Goal: Information Seeking & Learning: Learn about a topic

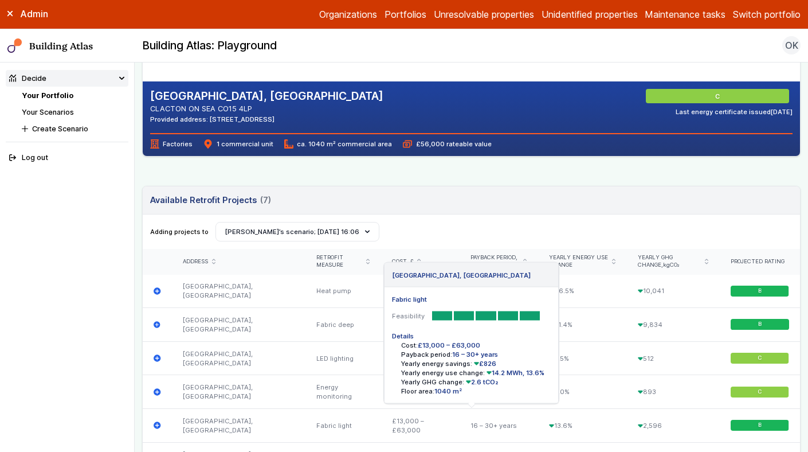
scroll to position [238, 0]
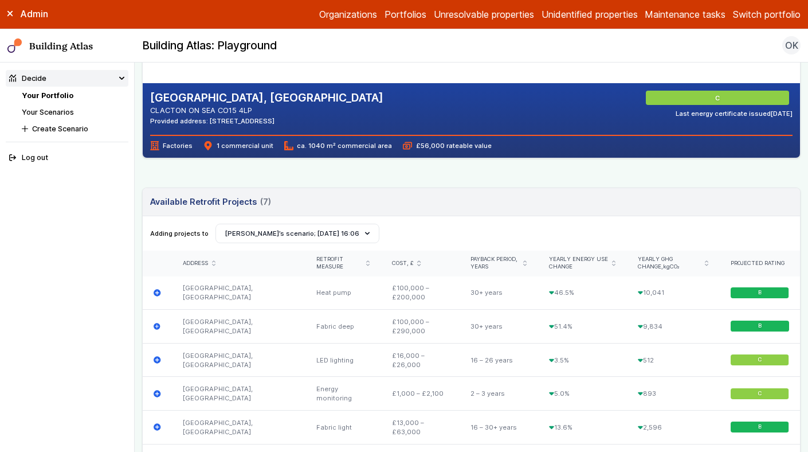
click at [61, 92] on link "Your Portfolio" at bounding box center [48, 95] width 52 height 9
click at [68, 113] on link "Your Scenarios" at bounding box center [48, 112] width 52 height 9
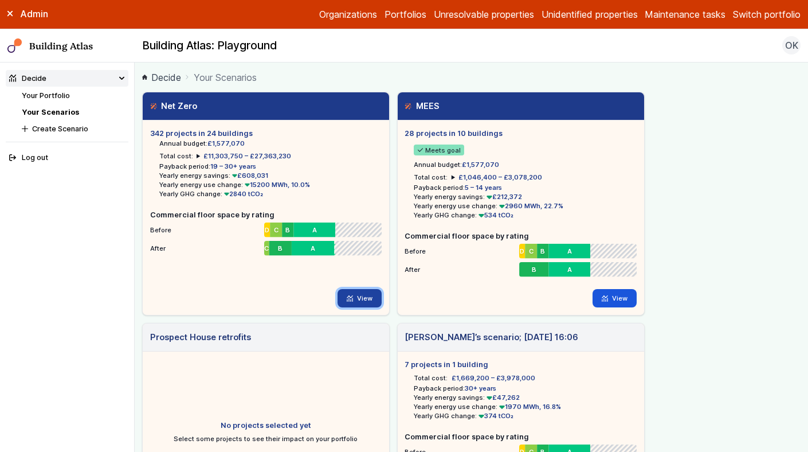
click at [357, 299] on link "View" at bounding box center [360, 298] width 44 height 18
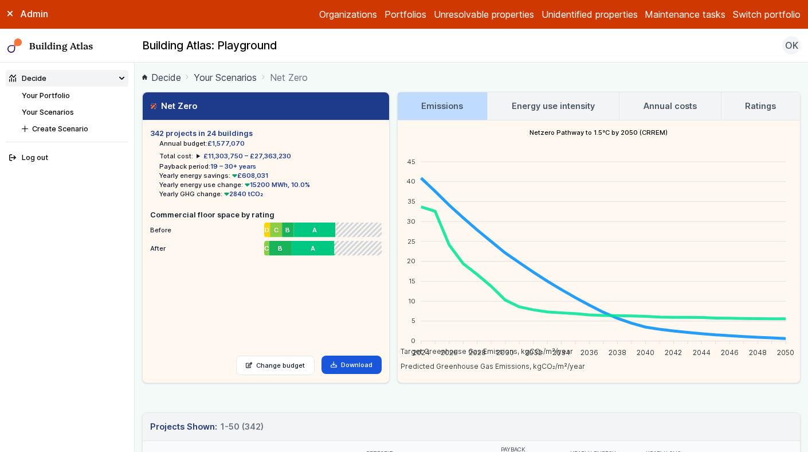
click at [534, 102] on h3 "Energy use intensity" at bounding box center [553, 106] width 83 height 13
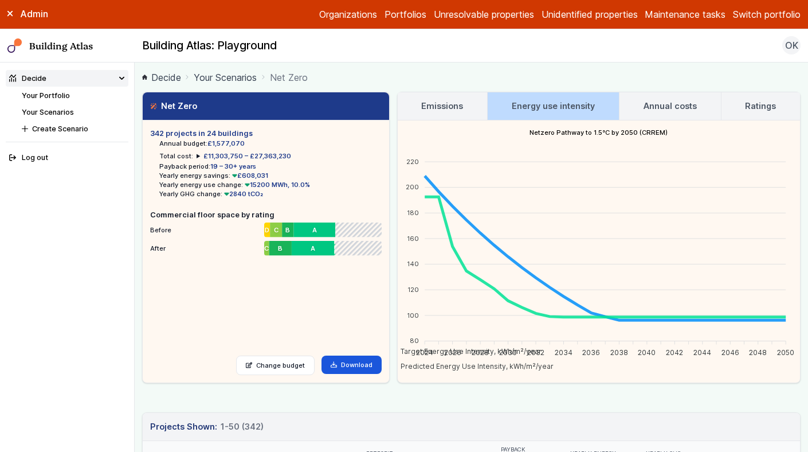
click at [534, 102] on h3 "Energy use intensity" at bounding box center [553, 106] width 83 height 13
click at [769, 19] on button "Switch portfolio" at bounding box center [767, 14] width 68 height 14
click at [0, 0] on button "GP surgeries" at bounding box center [0, 0] width 0 height 0
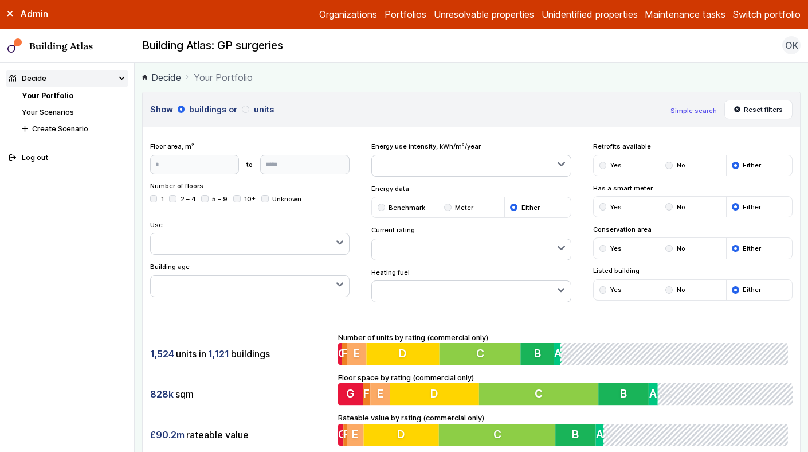
click at [57, 113] on link "Your Scenarios" at bounding box center [48, 112] width 52 height 9
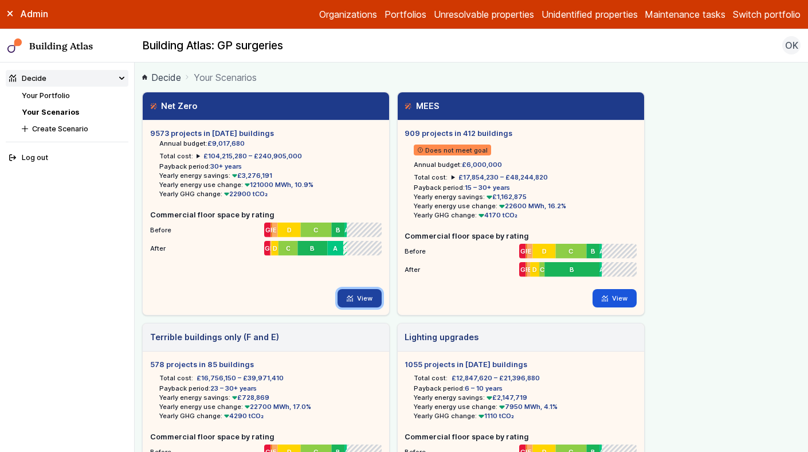
click at [357, 297] on link "View" at bounding box center [360, 298] width 44 height 18
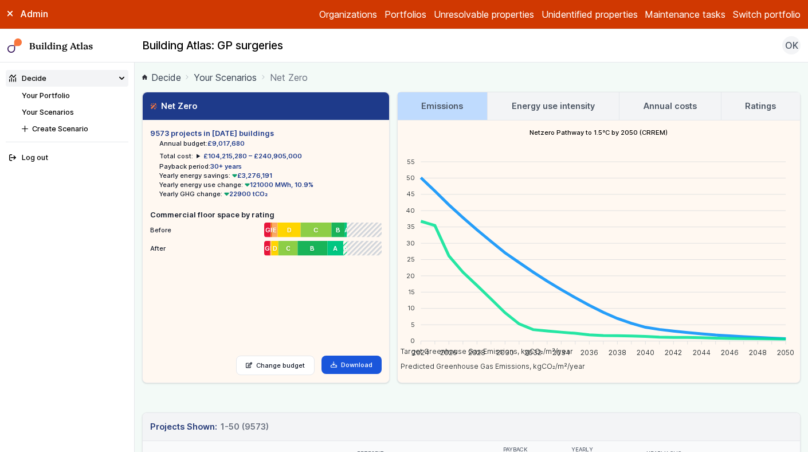
click at [522, 109] on h3 "Energy use intensity" at bounding box center [553, 106] width 83 height 13
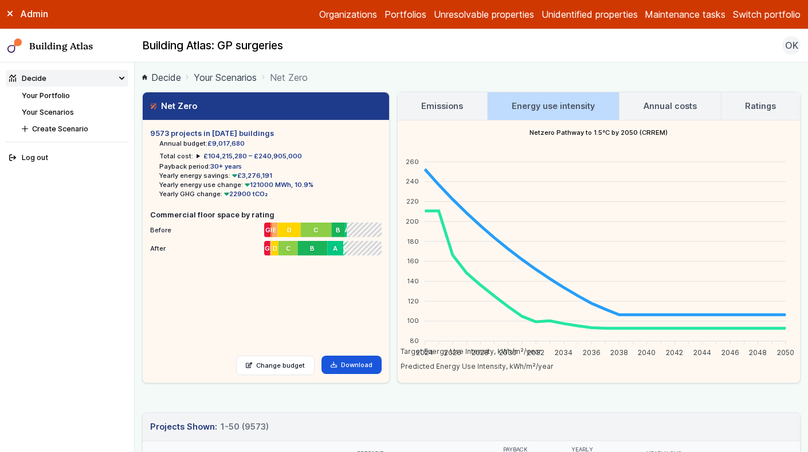
click at [431, 105] on h3 "Emissions" at bounding box center [442, 106] width 42 height 13
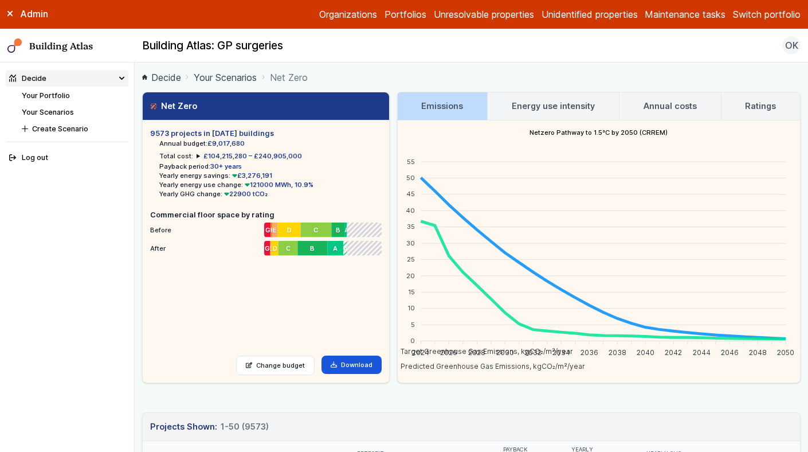
click at [527, 104] on h3 "Energy use intensity" at bounding box center [553, 106] width 83 height 13
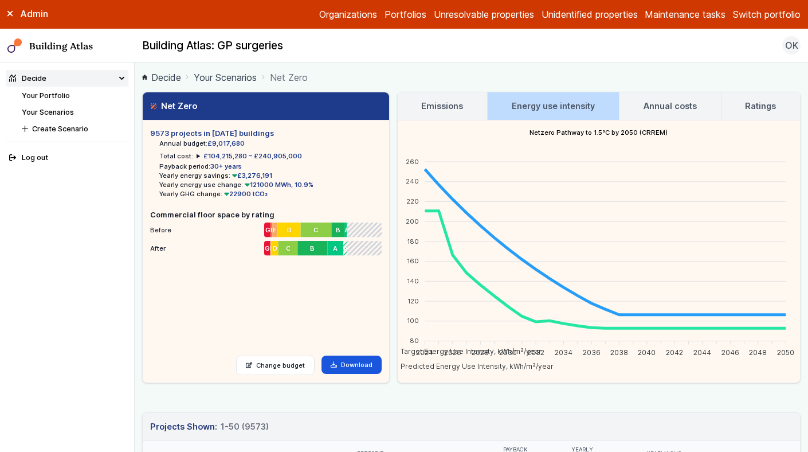
click at [197, 156] on summary "£104,215,280 – £240,905,000" at bounding box center [249, 155] width 105 height 9
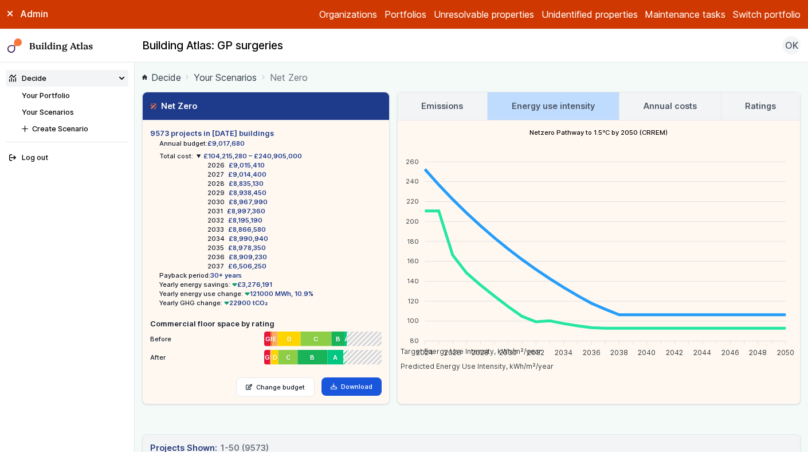
click at [197, 156] on summary "£104,215,280 – £240,905,000" at bounding box center [249, 155] width 105 height 9
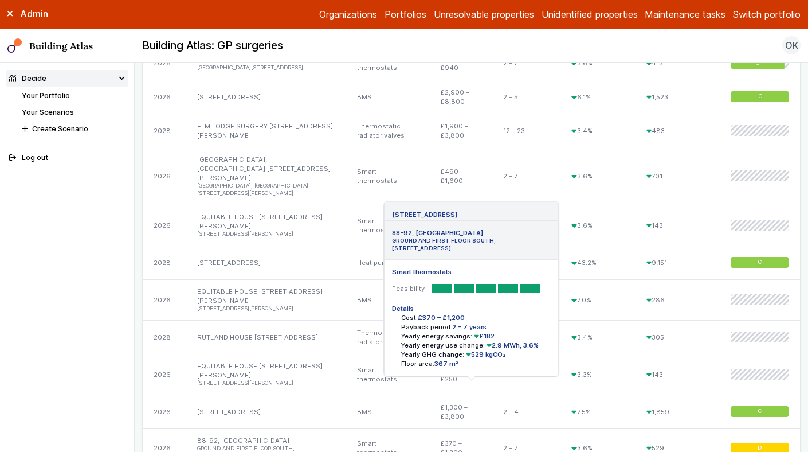
scroll to position [1948, 0]
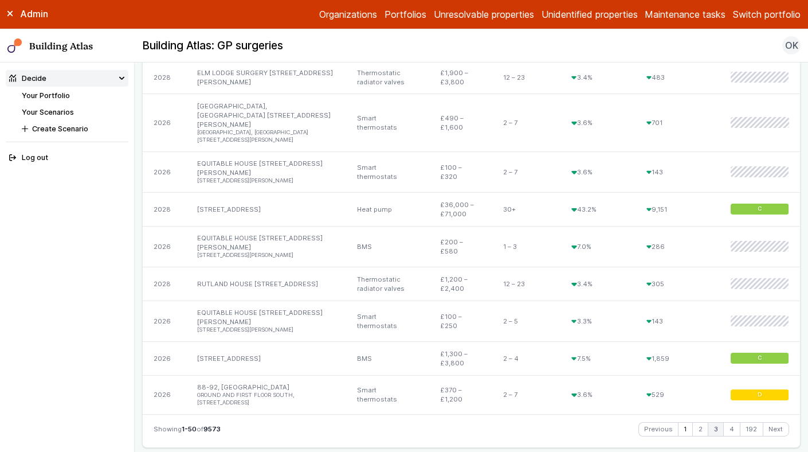
click at [715, 422] on link "3" at bounding box center [715, 429] width 15 height 14
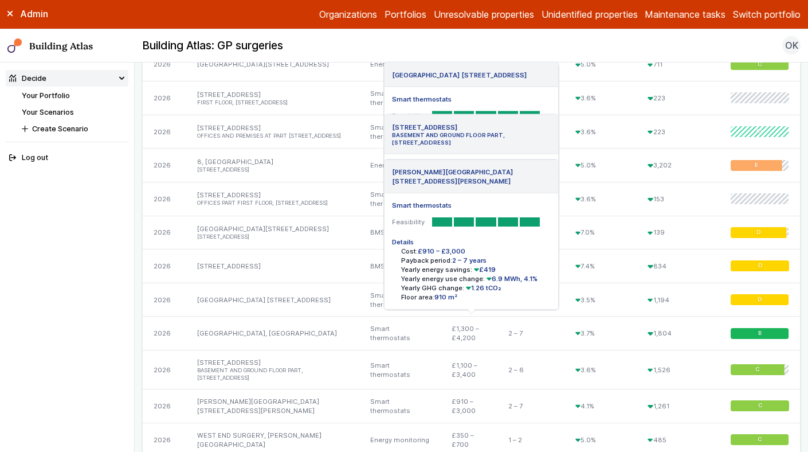
scroll to position [2153, 0]
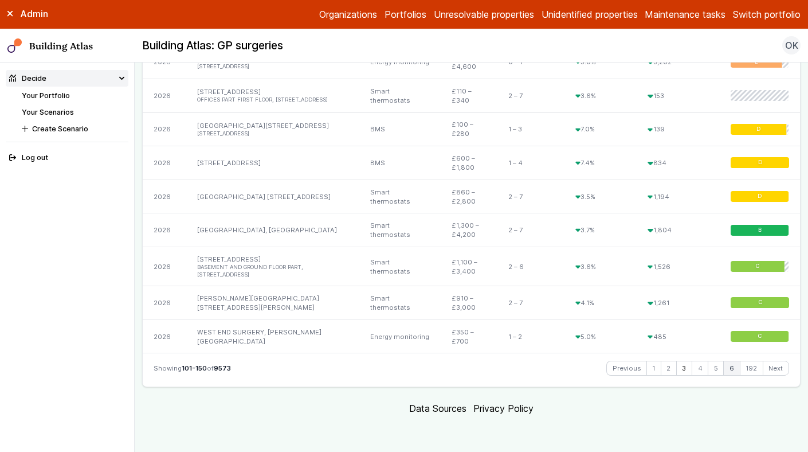
click at [733, 365] on link "6" at bounding box center [731, 368] width 15 height 14
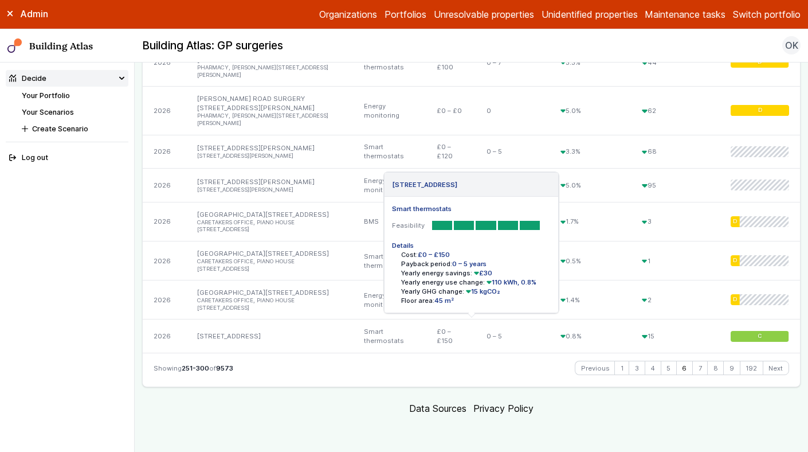
scroll to position [1964, 0]
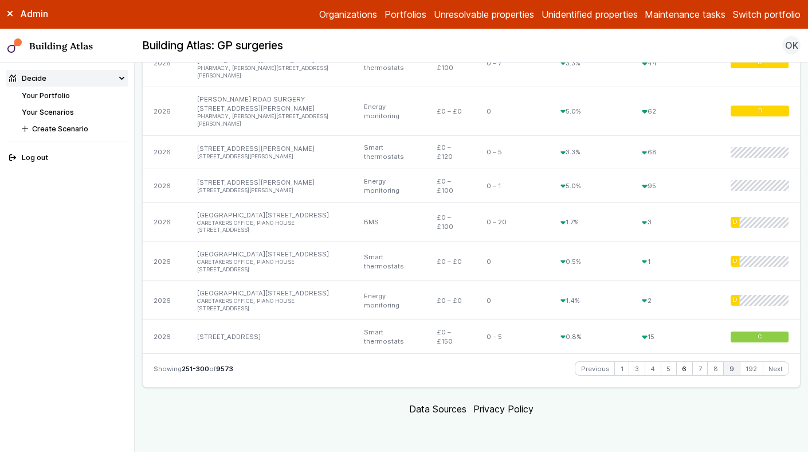
click at [734, 369] on link "9" at bounding box center [731, 369] width 15 height 14
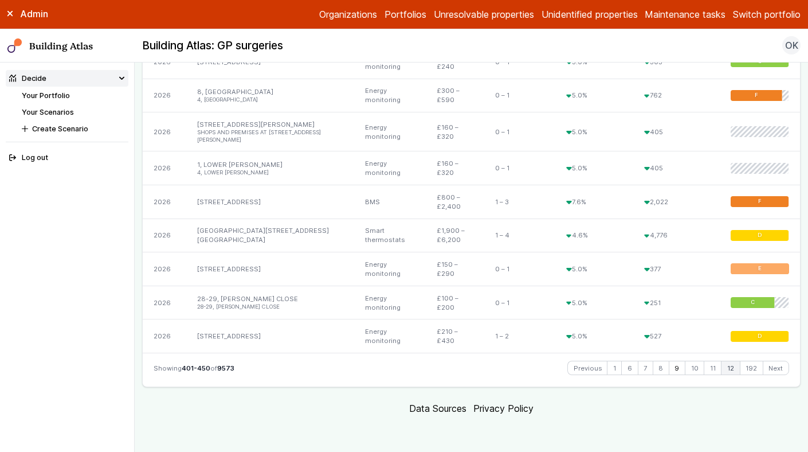
click at [733, 368] on link "12" at bounding box center [731, 368] width 18 height 14
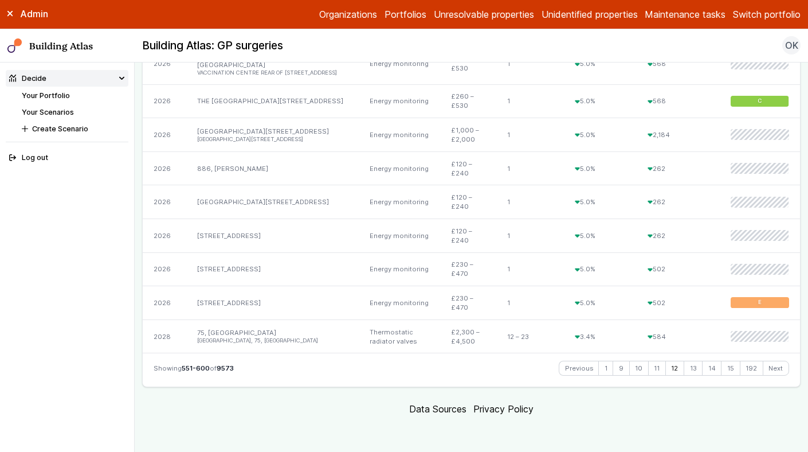
scroll to position [1792, 0]
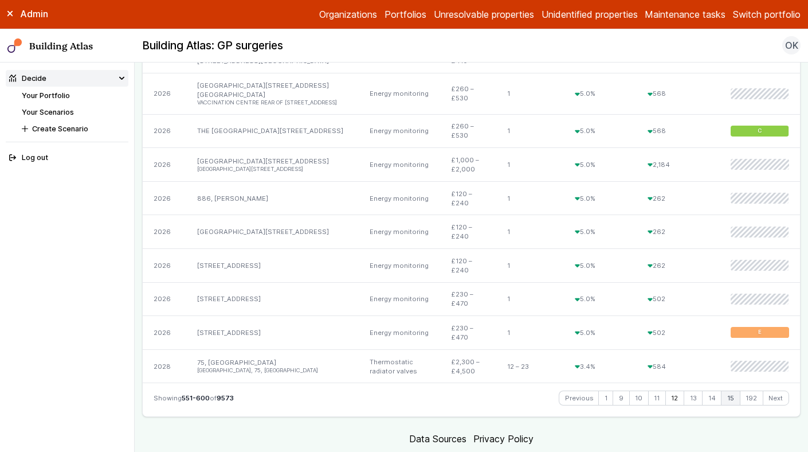
click at [730, 391] on link "15" at bounding box center [731, 398] width 18 height 14
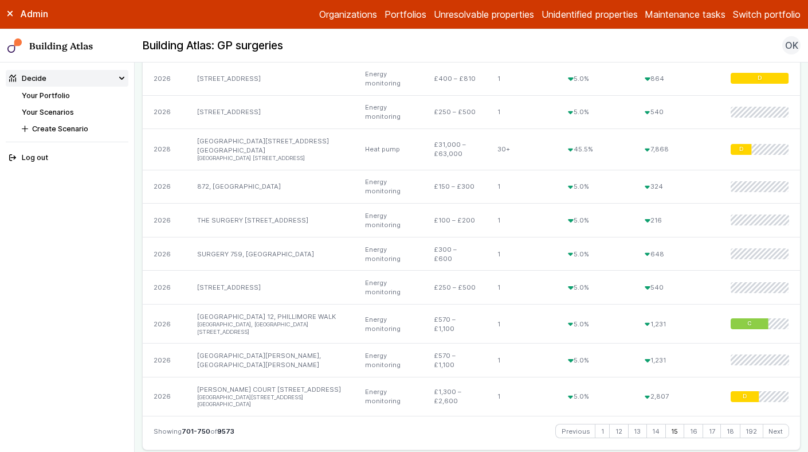
click at [730, 367] on div at bounding box center [759, 360] width 81 height 34
click at [734, 430] on link "18" at bounding box center [730, 431] width 18 height 14
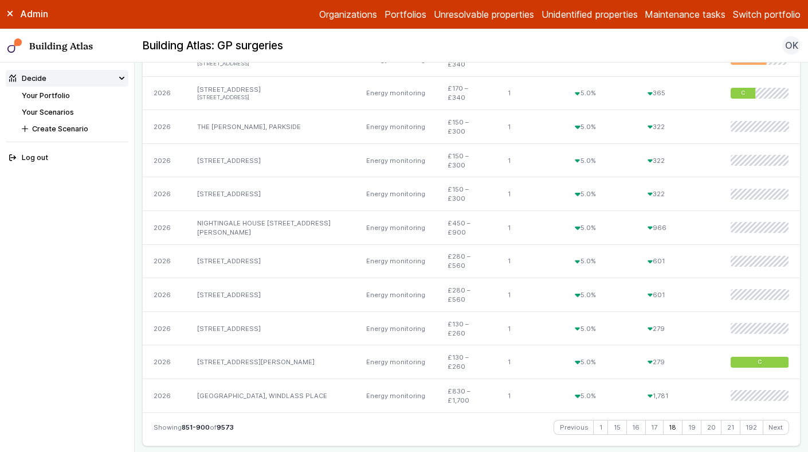
scroll to position [1709, 0]
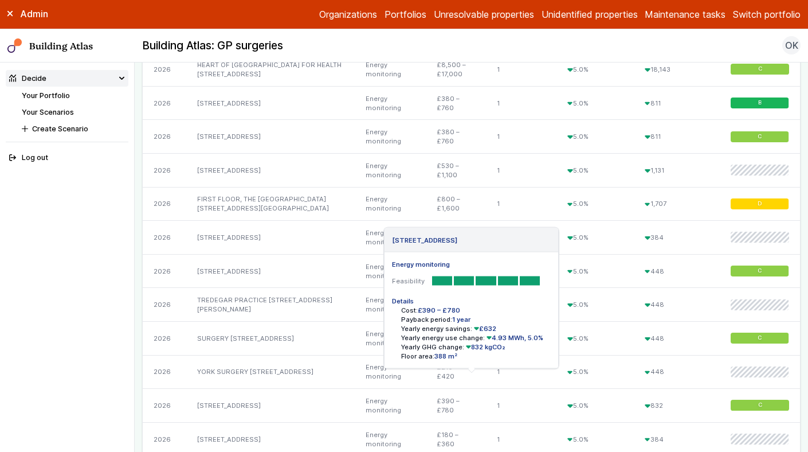
scroll to position [1847, 0]
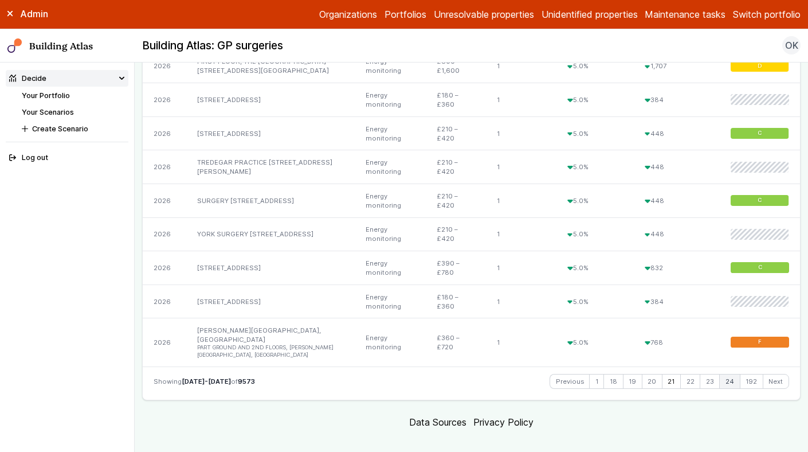
click at [732, 374] on link "24" at bounding box center [729, 381] width 19 height 14
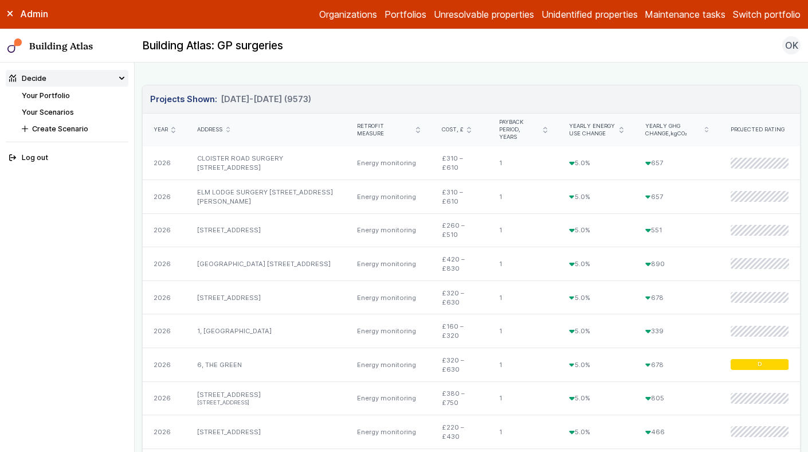
scroll to position [0, 0]
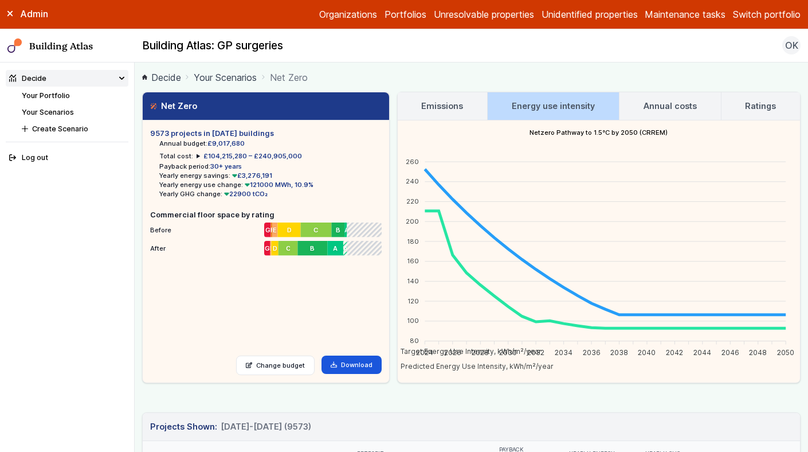
click at [755, 14] on button "Switch portfolio" at bounding box center [767, 14] width 68 height 14
click at [0, 0] on button "Westminster LA" at bounding box center [0, 0] width 0 height 0
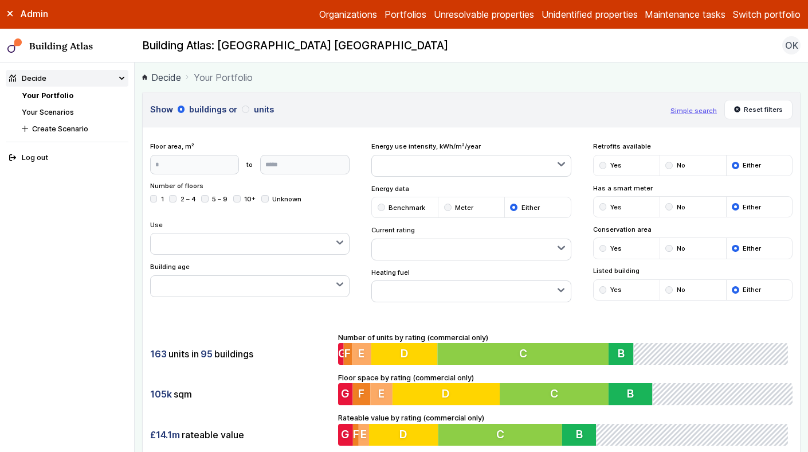
click at [56, 116] on li "Your Scenarios" at bounding box center [75, 112] width 107 height 11
click at [58, 113] on link "Your Scenarios" at bounding box center [48, 112] width 52 height 9
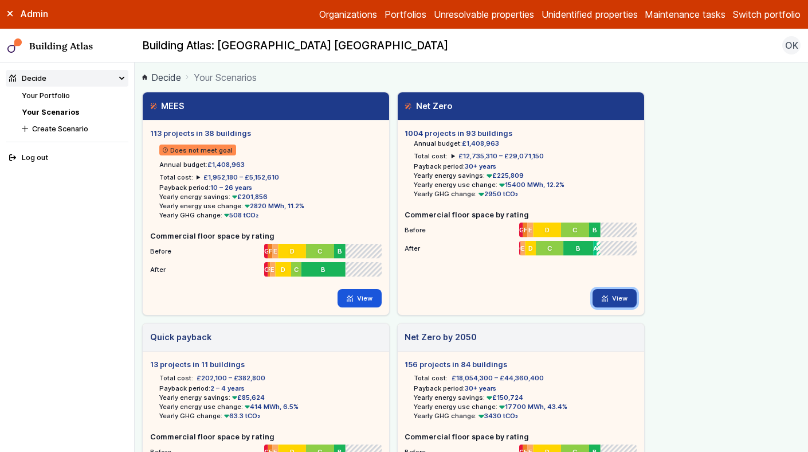
click at [608, 297] on icon at bounding box center [605, 298] width 6 height 6
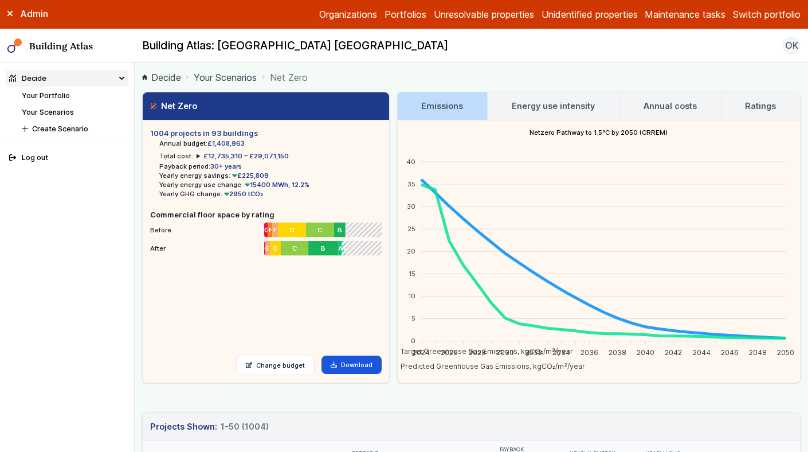
click at [544, 105] on h3 "Energy use intensity" at bounding box center [553, 106] width 83 height 13
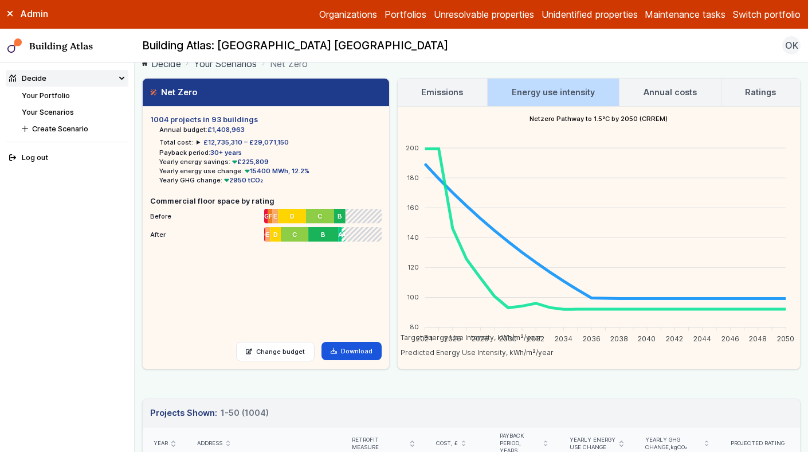
scroll to position [17, 0]
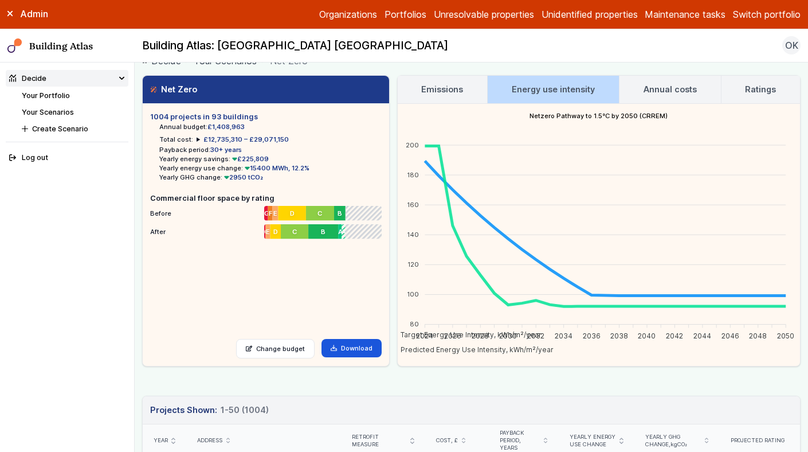
click at [454, 99] on link "Emissions" at bounding box center [443, 90] width 90 height 28
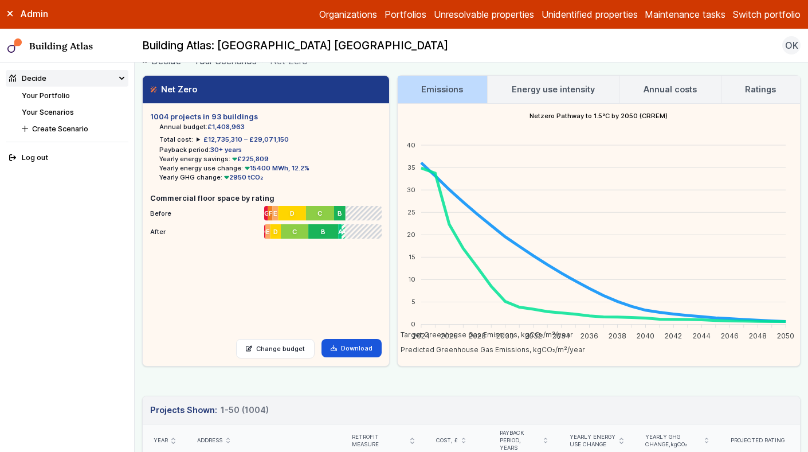
click at [503, 94] on link "Energy use intensity" at bounding box center [553, 90] width 131 height 28
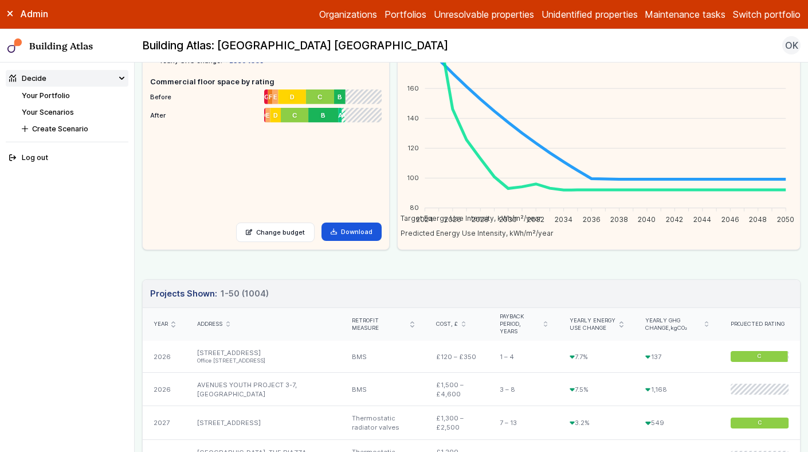
scroll to position [201, 0]
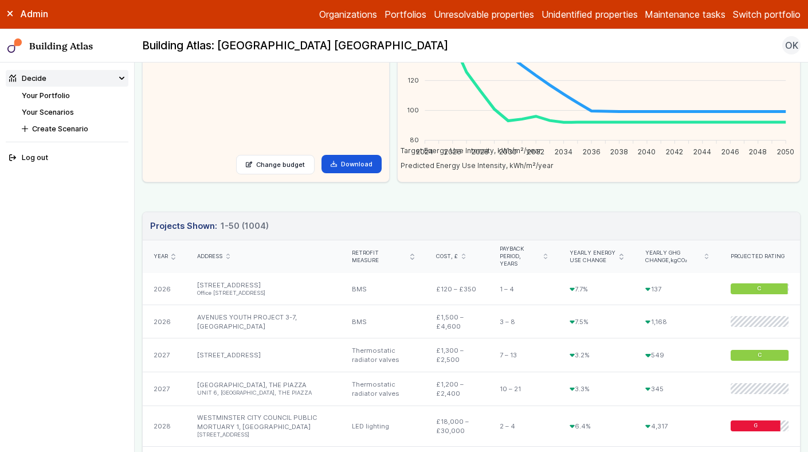
click at [172, 254] on icon "submit" at bounding box center [172, 256] width 3 height 6
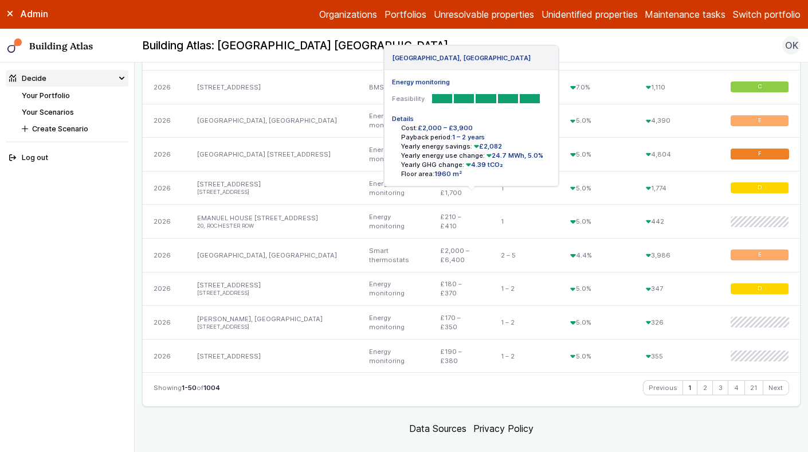
scroll to position [1860, 0]
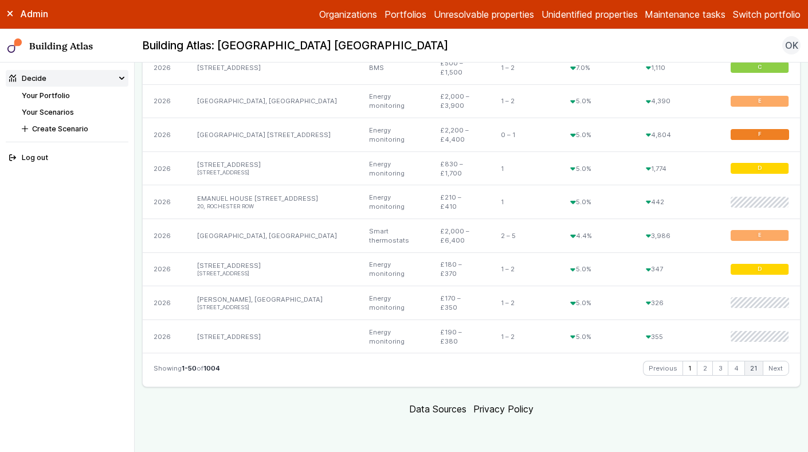
click at [751, 368] on link "21" at bounding box center [754, 368] width 18 height 14
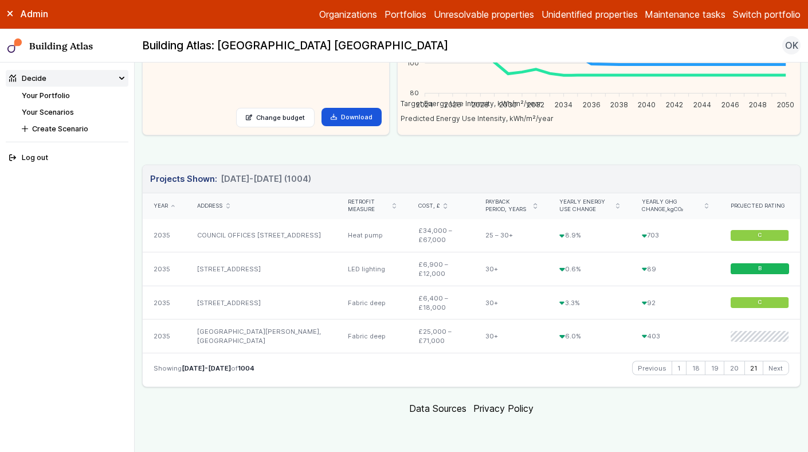
scroll to position [247, 0]
click at [739, 369] on link "20" at bounding box center [733, 369] width 19 height 14
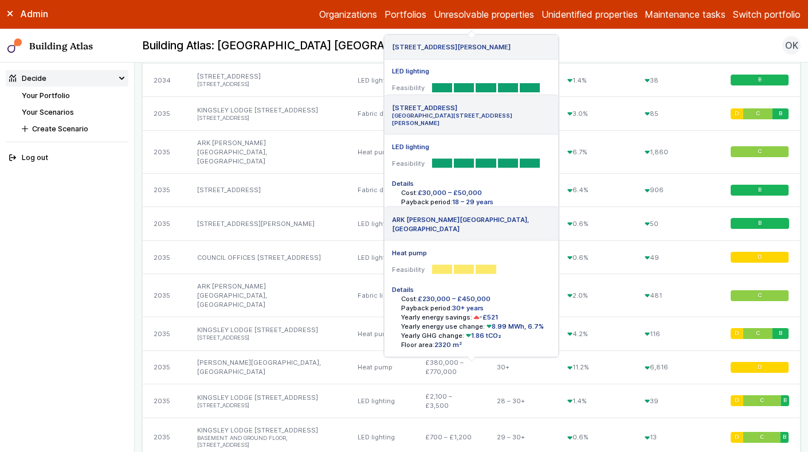
scroll to position [1838, 0]
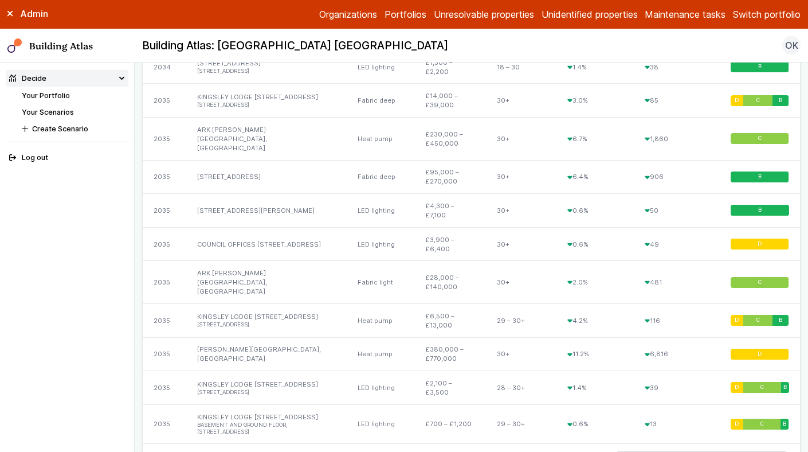
click at [712, 451] on link "19" at bounding box center [715, 459] width 18 height 14
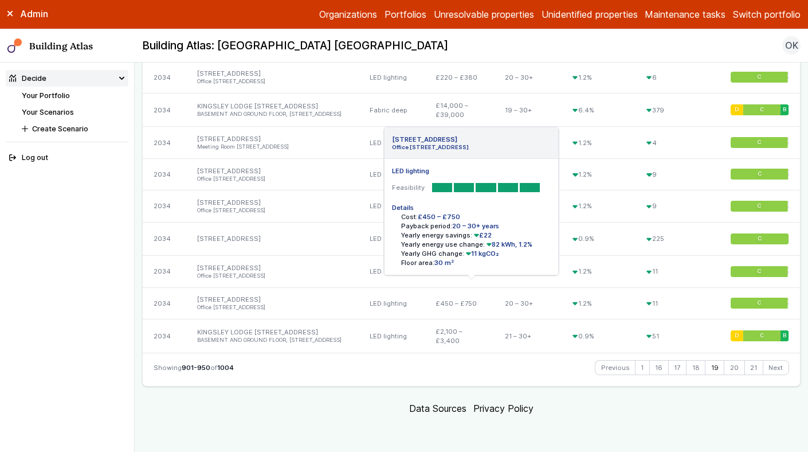
scroll to position [1878, 0]
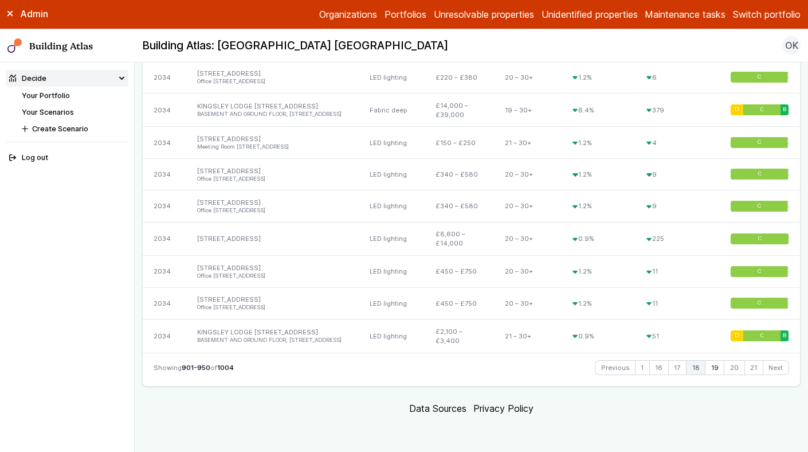
click at [701, 371] on link "18" at bounding box center [696, 368] width 18 height 14
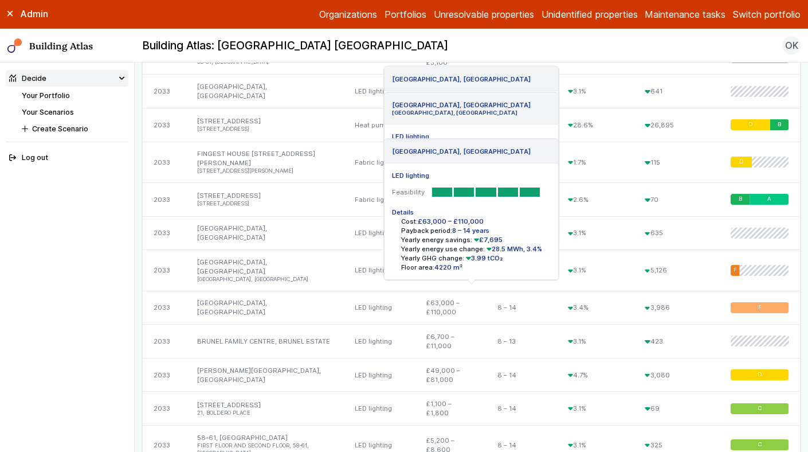
scroll to position [1858, 0]
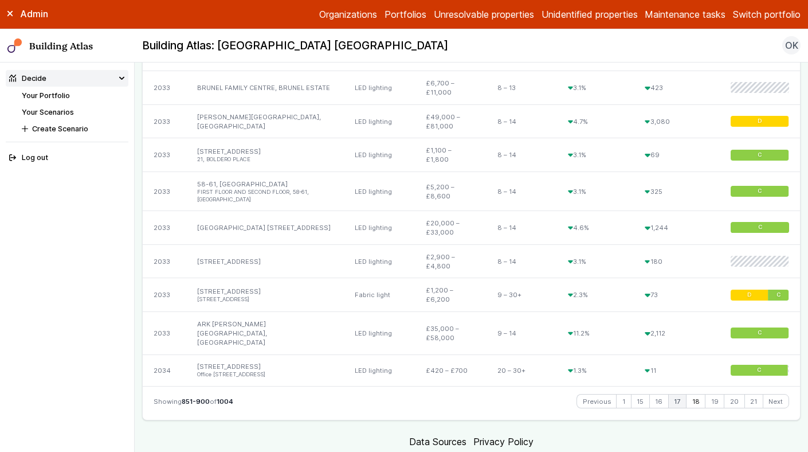
click at [679, 394] on link "17" at bounding box center [677, 401] width 17 height 14
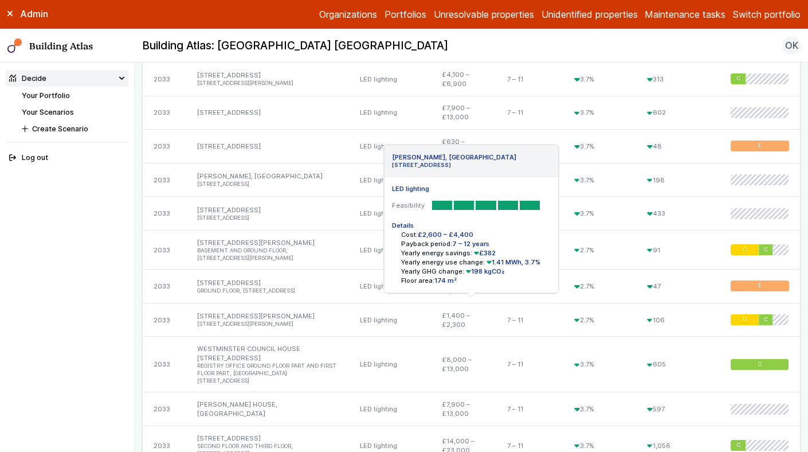
scroll to position [1843, 0]
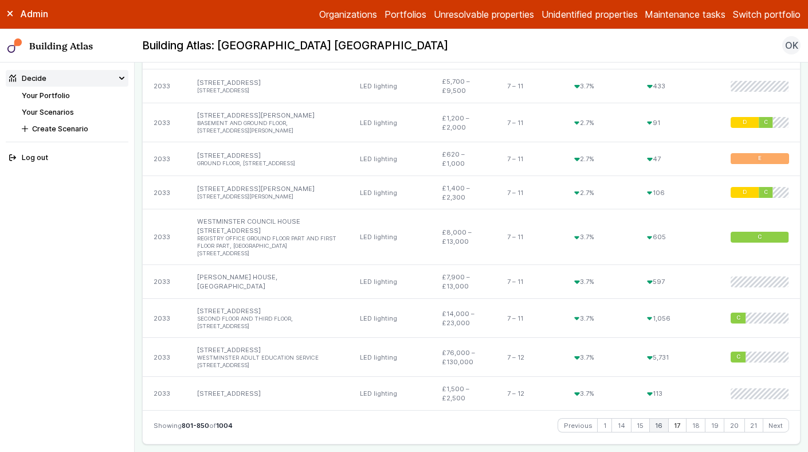
click at [664, 418] on link "16" at bounding box center [659, 425] width 18 height 14
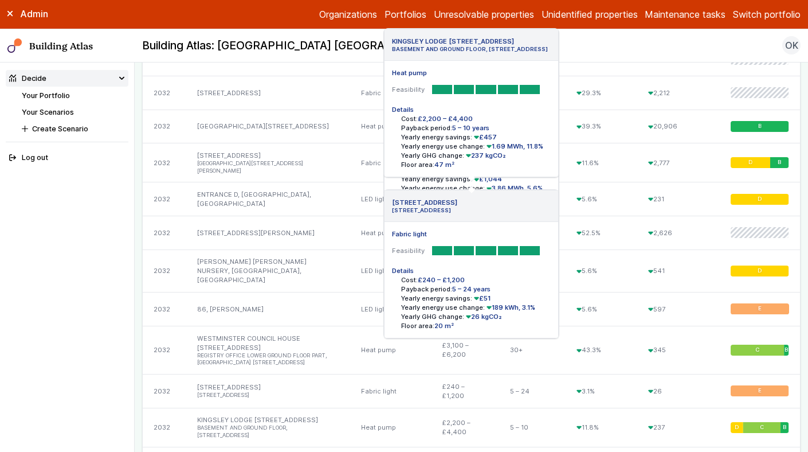
scroll to position [1821, 0]
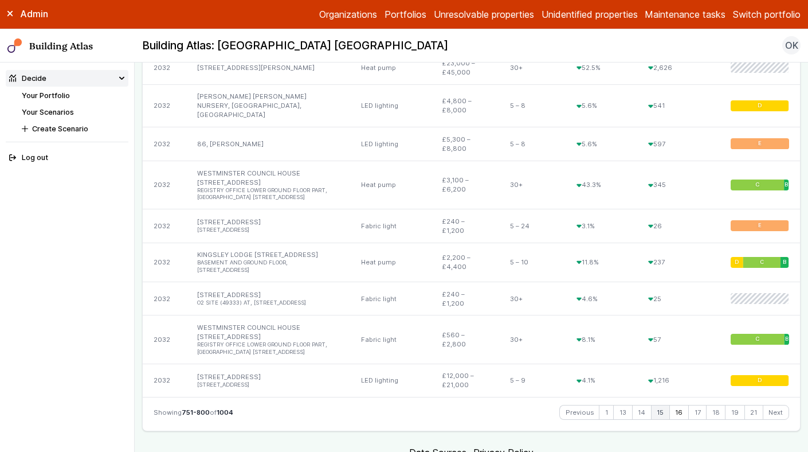
click at [661, 405] on link "15" at bounding box center [661, 412] width 18 height 14
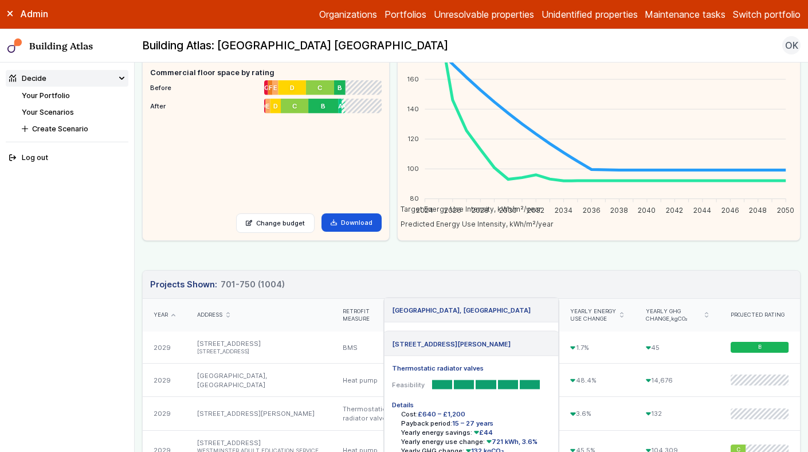
scroll to position [0, 0]
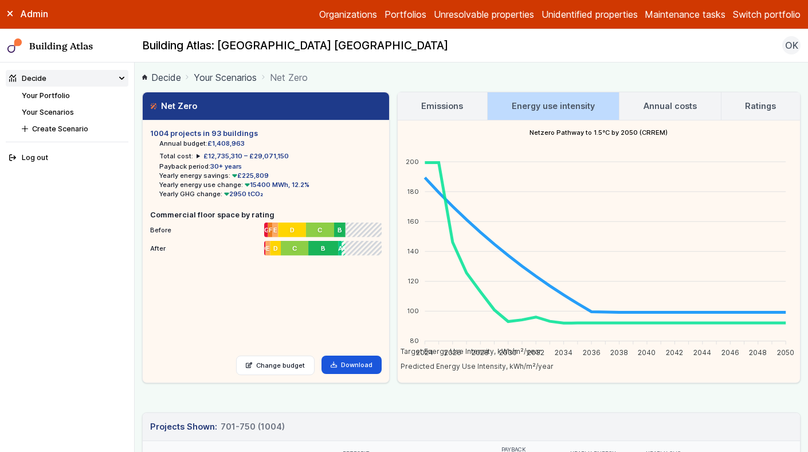
click at [769, 14] on button "Switch portfolio" at bounding box center [767, 14] width 68 height 14
click at [0, 0] on button "E.ON Sites" at bounding box center [0, 0] width 0 height 0
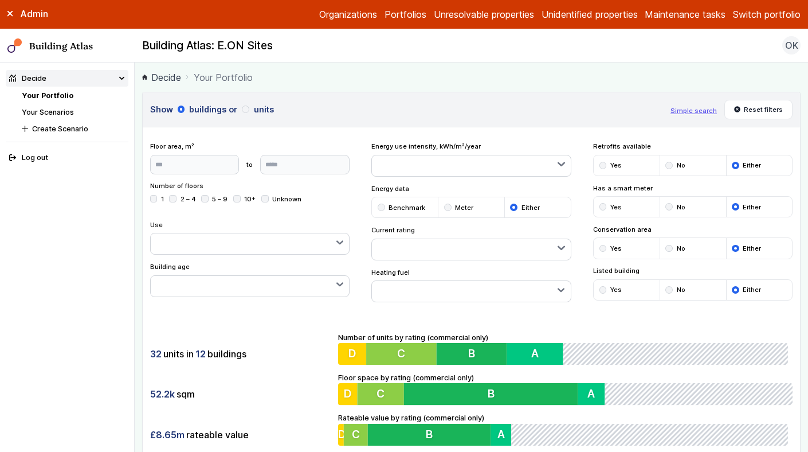
click at [45, 112] on link "Your Scenarios" at bounding box center [48, 112] width 52 height 9
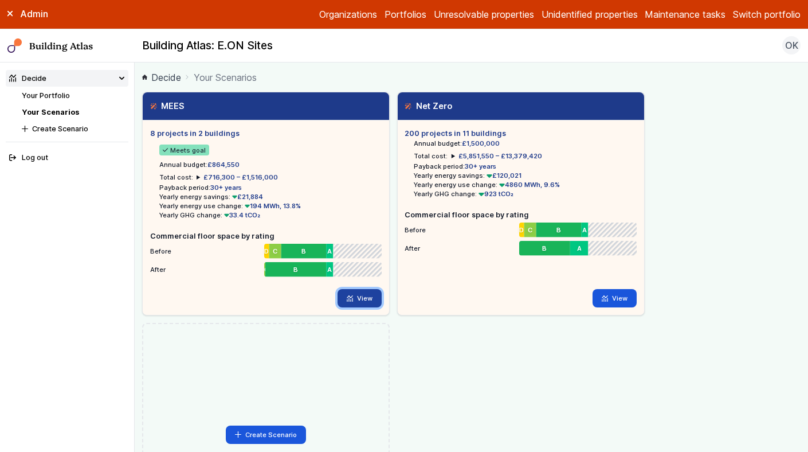
click at [359, 301] on link "View" at bounding box center [360, 298] width 44 height 18
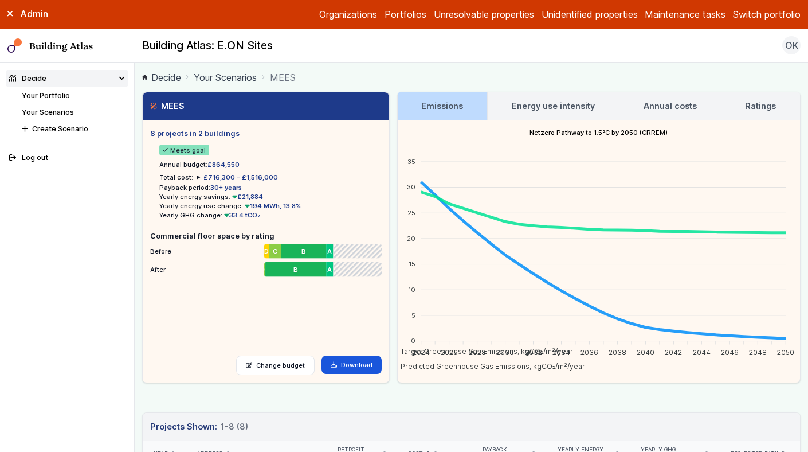
click at [540, 105] on h3 "Energy use intensity" at bounding box center [553, 106] width 83 height 13
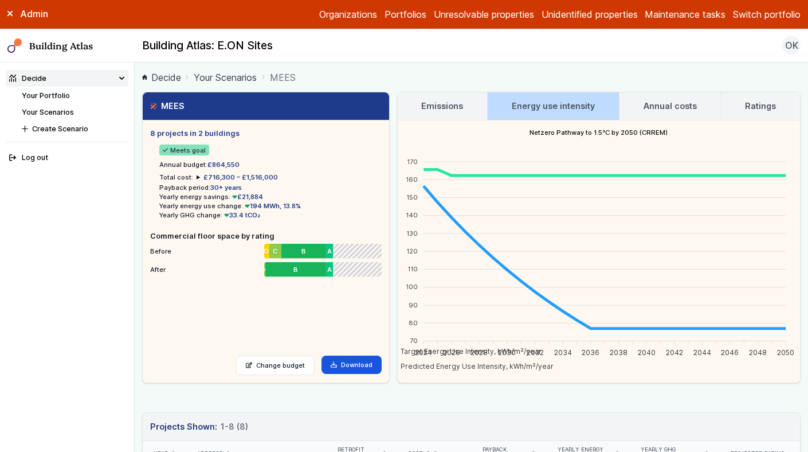
click at [214, 75] on link "Your Scenarios" at bounding box center [225, 77] width 63 height 14
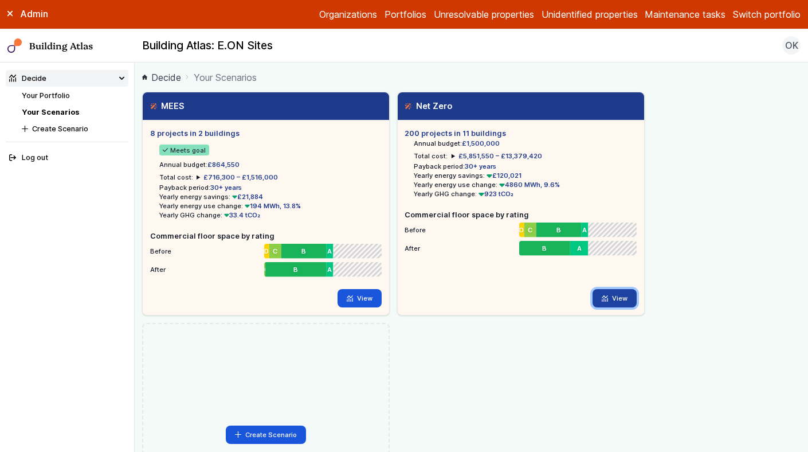
click at [612, 302] on link "View" at bounding box center [615, 298] width 44 height 18
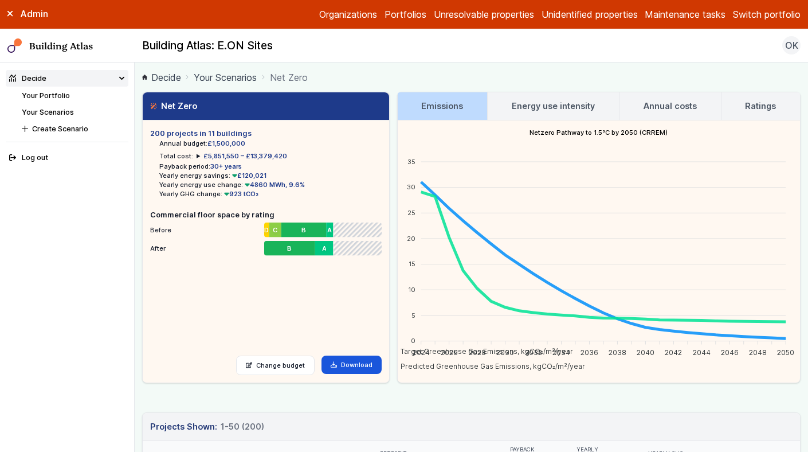
click at [549, 95] on link "Energy use intensity" at bounding box center [553, 106] width 131 height 28
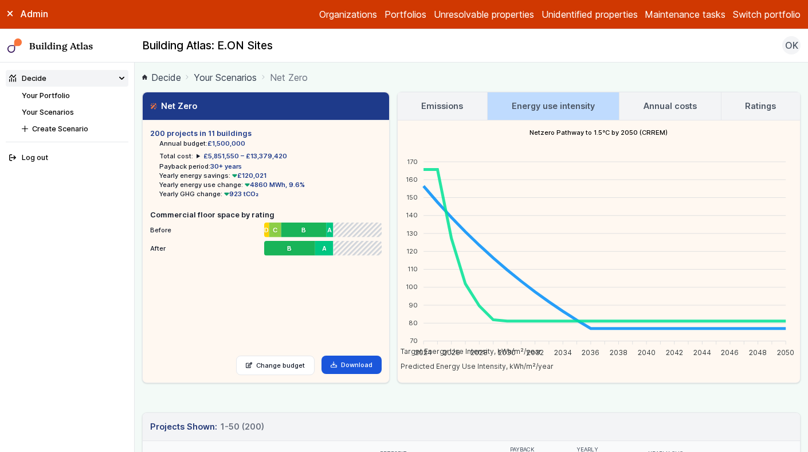
click at [777, 8] on button "Switch portfolio" at bounding box center [767, 14] width 68 height 14
click at [0, 0] on button "BRE" at bounding box center [0, 0] width 0 height 0
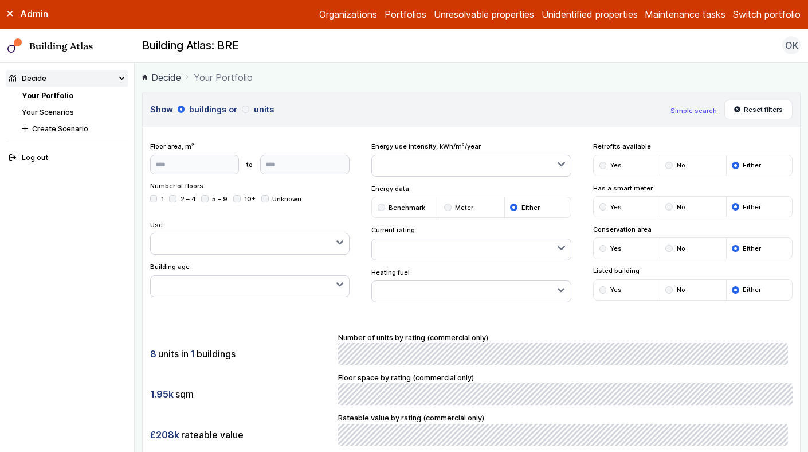
click at [43, 113] on link "Your Scenarios" at bounding box center [48, 112] width 52 height 9
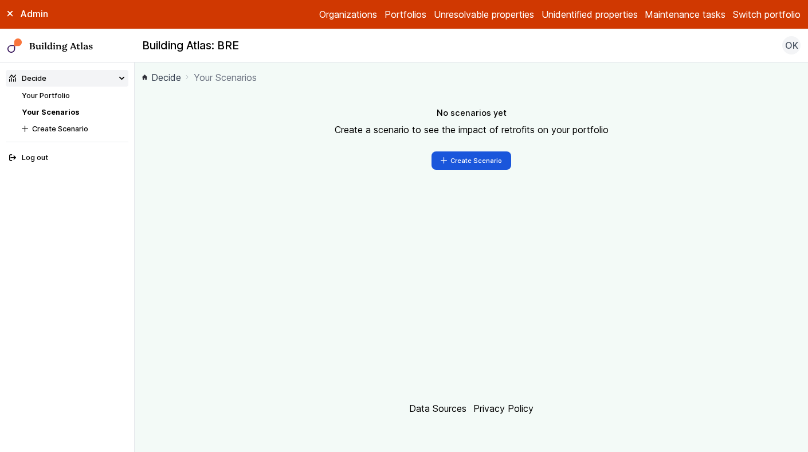
click at [762, 22] on div "Admin Organizations Portfolios Unresolvable properties Unidentified properties …" at bounding box center [404, 14] width 808 height 29
click at [762, 14] on button "Switch portfolio" at bounding box center [767, 14] width 68 height 14
click at [0, 0] on button "EW - Demo portfolio" at bounding box center [0, 0] width 0 height 0
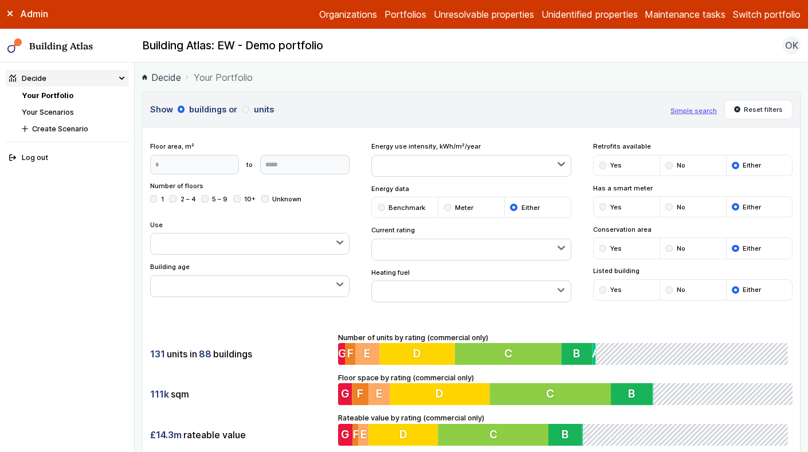
click at [54, 113] on link "Your Scenarios" at bounding box center [48, 112] width 52 height 9
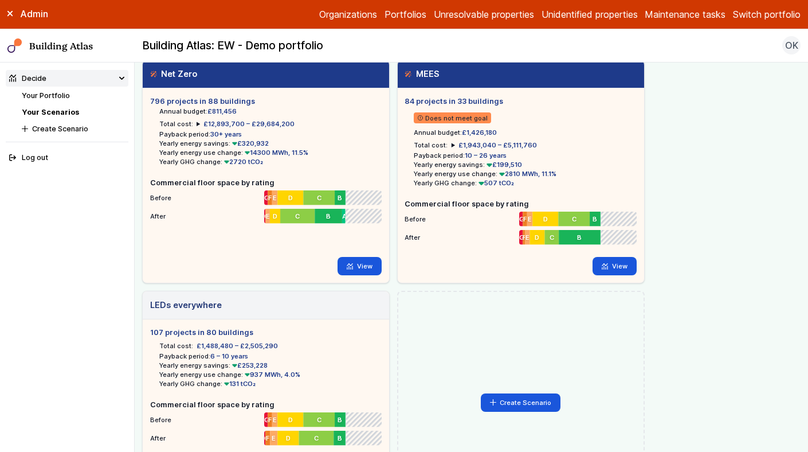
scroll to position [36, 0]
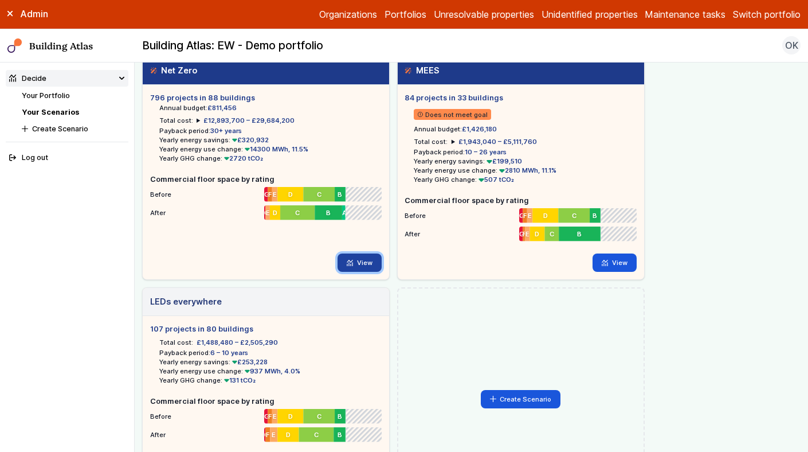
click at [355, 257] on link "View" at bounding box center [360, 262] width 44 height 18
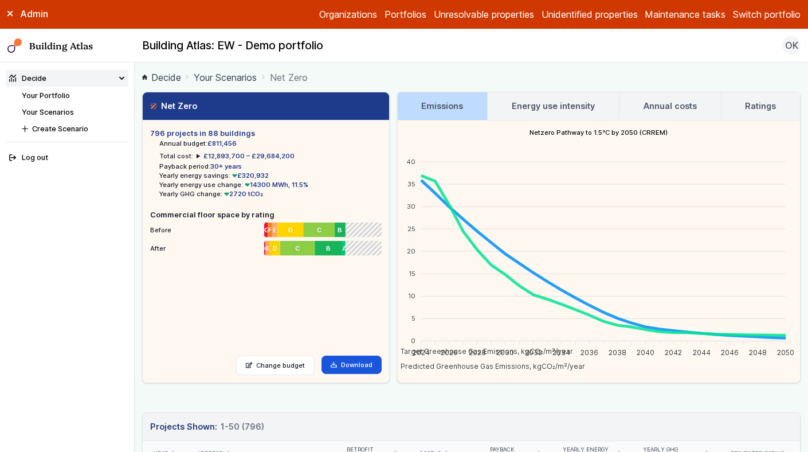
click at [555, 97] on link "Energy use intensity" at bounding box center [553, 106] width 131 height 28
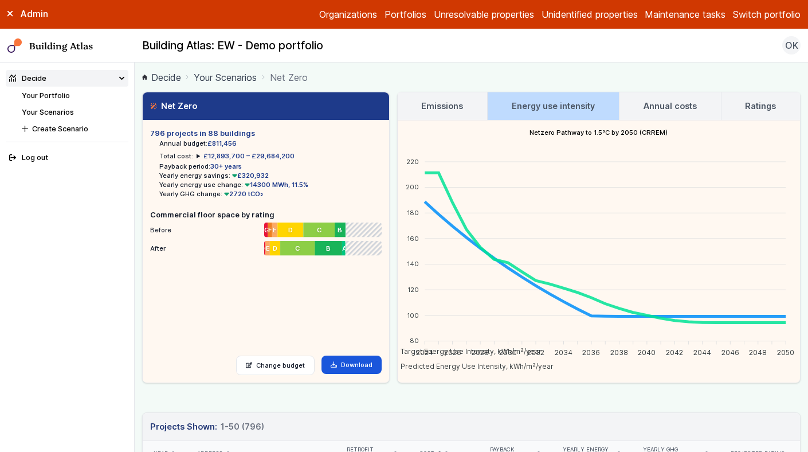
click at [753, 15] on button "Switch portfolio" at bounding box center [767, 14] width 68 height 14
click at [0, 0] on button "GP surgeries" at bounding box center [0, 0] width 0 height 0
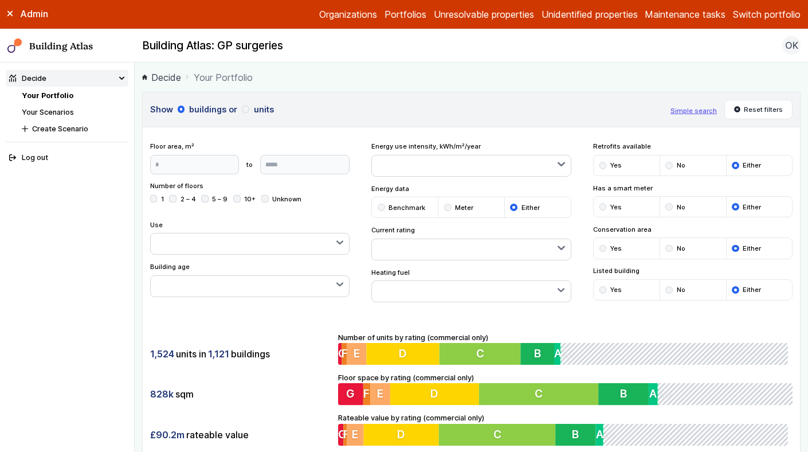
click at [50, 112] on link "Your Scenarios" at bounding box center [48, 112] width 52 height 9
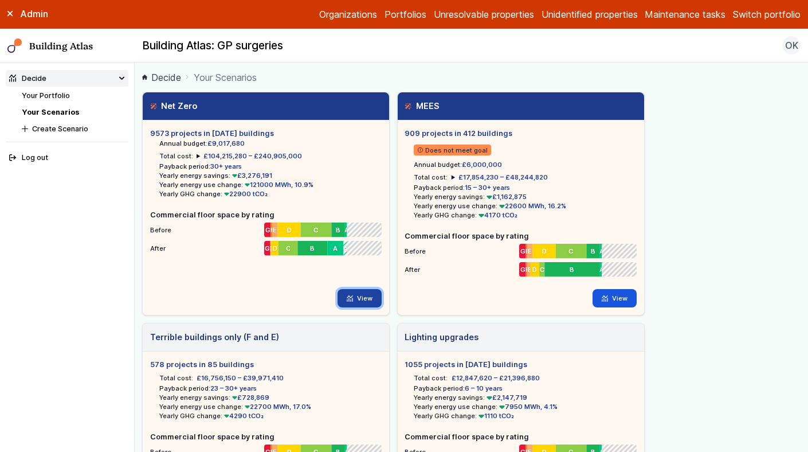
click at [358, 293] on link "View" at bounding box center [360, 298] width 44 height 18
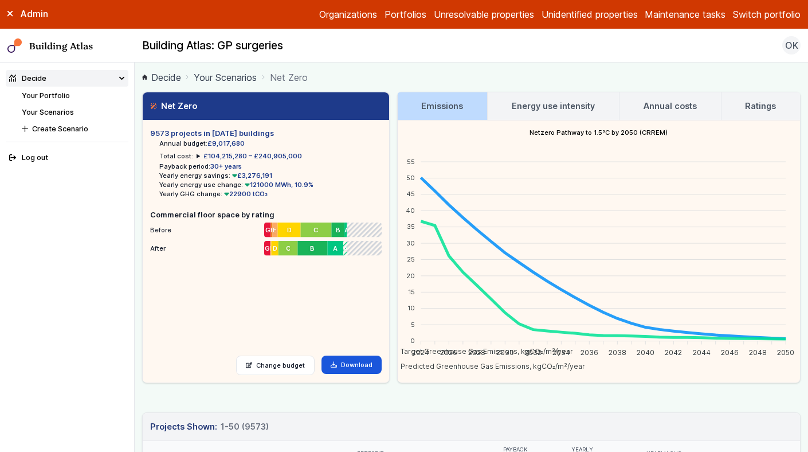
click at [544, 107] on h3 "Energy use intensity" at bounding box center [553, 106] width 83 height 13
click at [559, 111] on h3 "Energy use intensity" at bounding box center [553, 106] width 83 height 13
click at [758, 8] on button "Switch portfolio" at bounding box center [767, 14] width 68 height 14
click at [0, 0] on button "[PERSON_NAME]-Waypoint" at bounding box center [0, 0] width 0 height 0
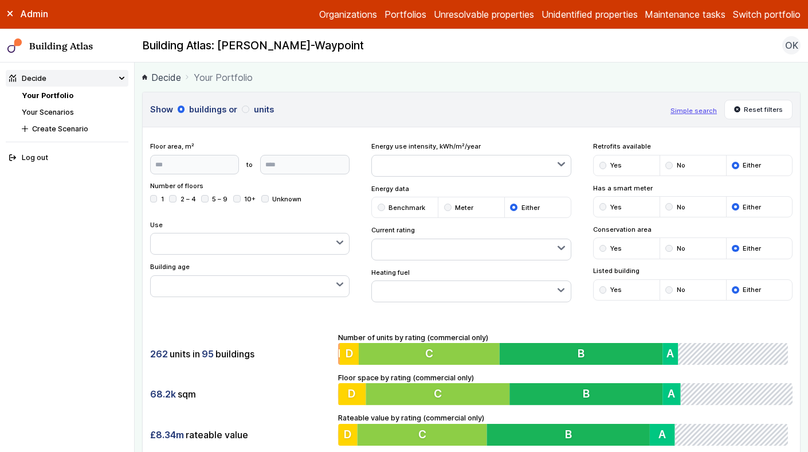
click at [64, 111] on link "Your Scenarios" at bounding box center [48, 112] width 52 height 9
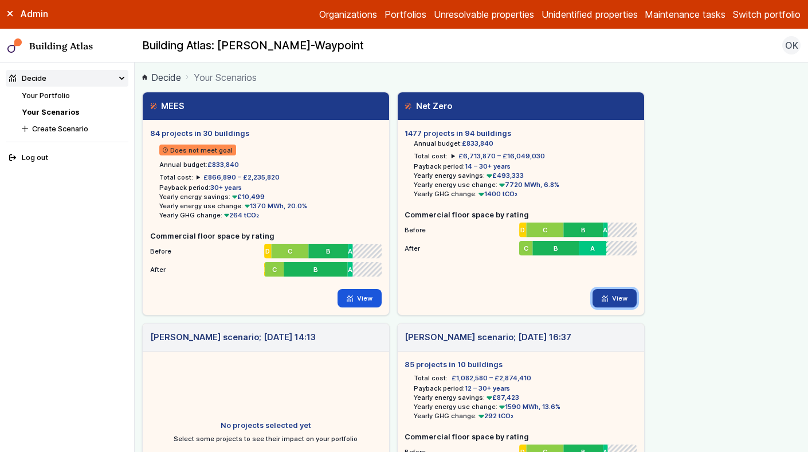
click at [621, 299] on link "View" at bounding box center [615, 298] width 44 height 18
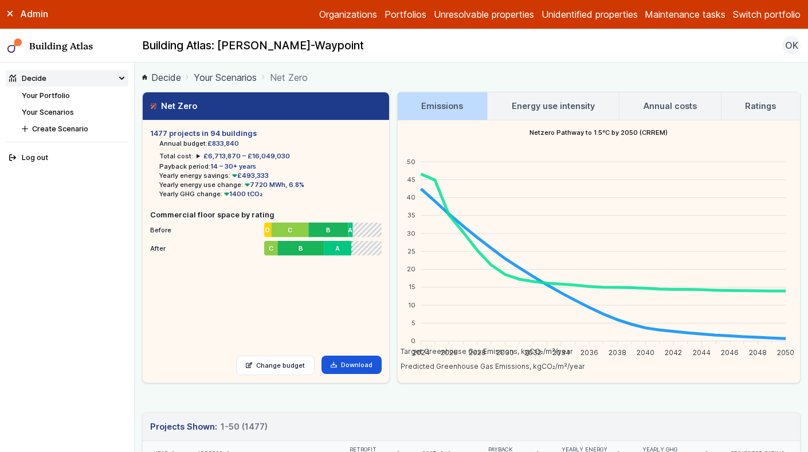
click at [528, 113] on link "Energy use intensity" at bounding box center [553, 106] width 131 height 28
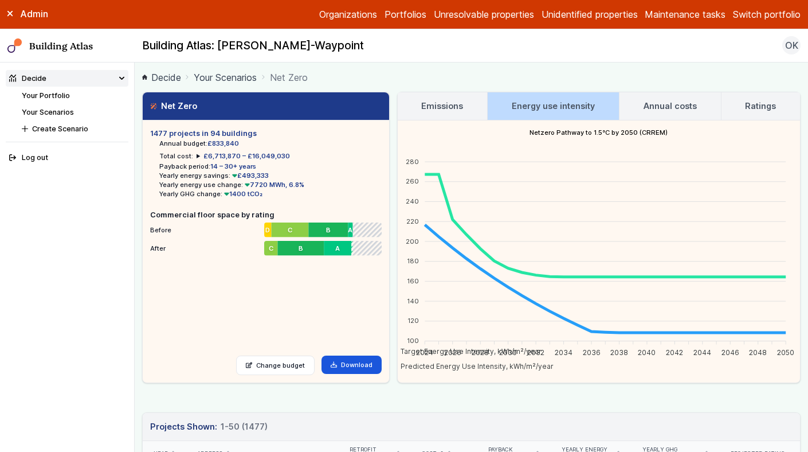
click at [751, 16] on button "Switch portfolio" at bounding box center [767, 14] width 68 height 14
click at [0, 0] on button "E.ON Schools [GEOGRAPHIC_DATA]" at bounding box center [0, 0] width 0 height 0
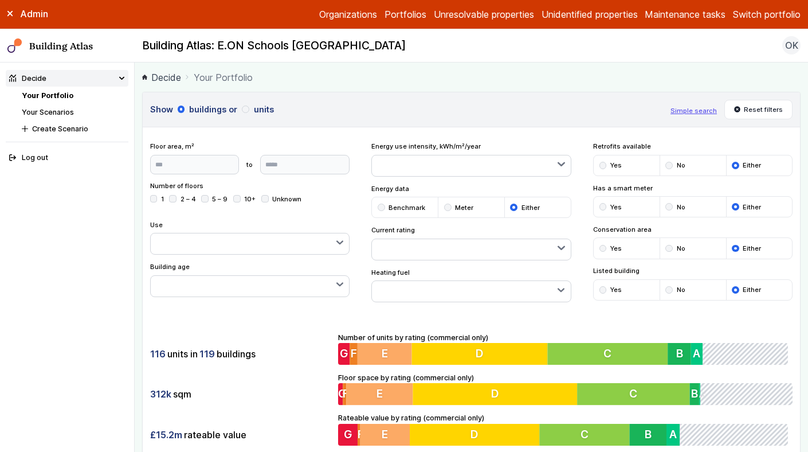
click at [53, 112] on link "Your Scenarios" at bounding box center [48, 112] width 52 height 9
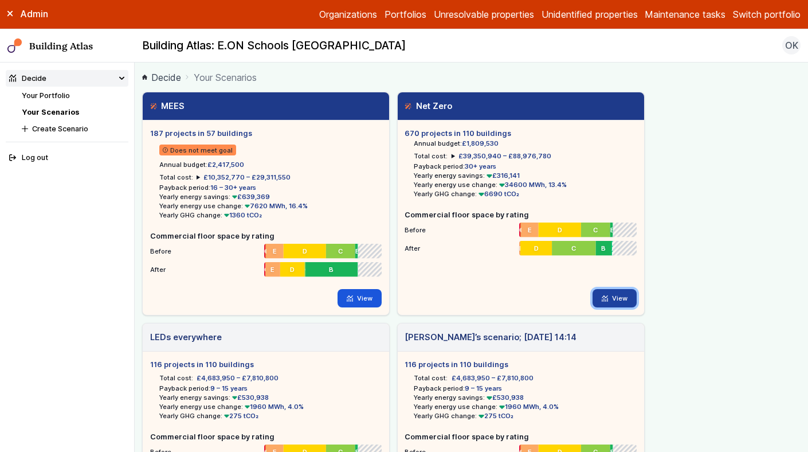
click at [622, 302] on link "View" at bounding box center [615, 298] width 44 height 18
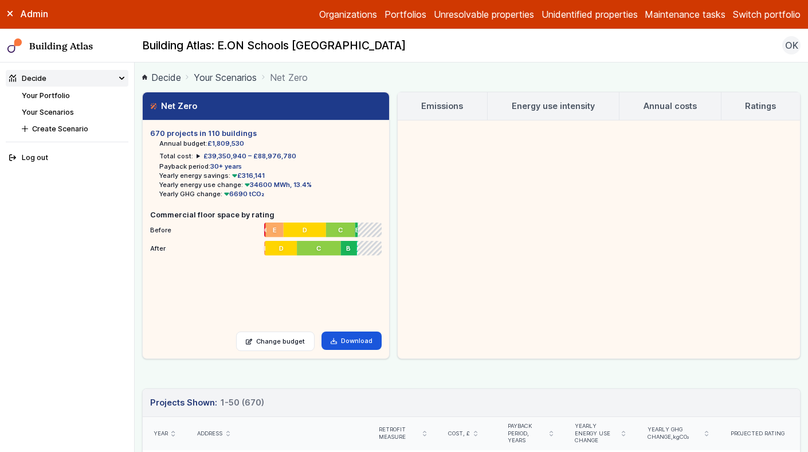
click at [434, 109] on h3 "Emissions" at bounding box center [442, 106] width 42 height 13
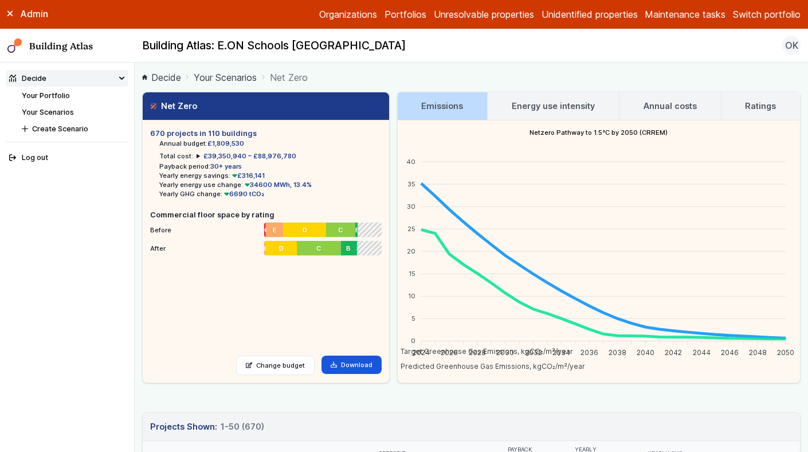
click at [523, 111] on h3 "Energy use intensity" at bounding box center [553, 106] width 83 height 13
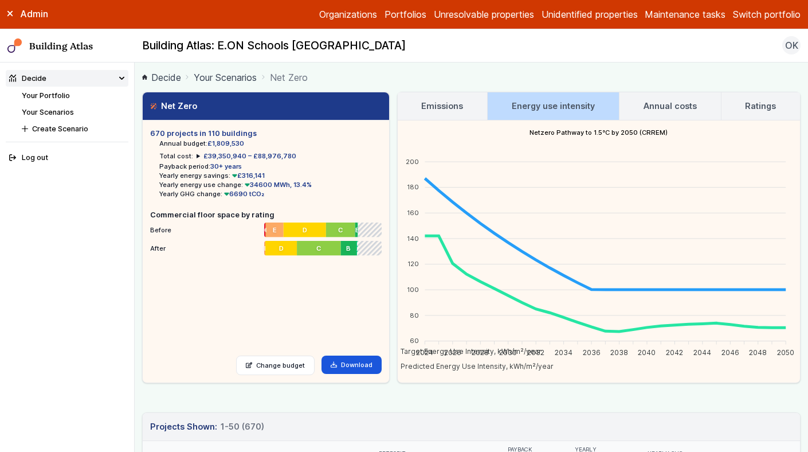
click at [771, 16] on button "Switch portfolio" at bounding box center [767, 14] width 68 height 14
click at [0, 0] on button "Skipton" at bounding box center [0, 0] width 0 height 0
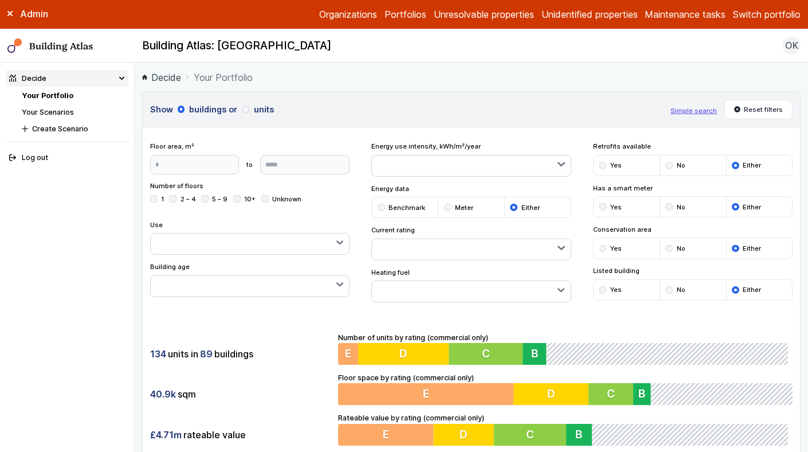
click at [51, 117] on li "Your Scenarios" at bounding box center [75, 112] width 107 height 11
click at [57, 114] on link "Your Scenarios" at bounding box center [48, 112] width 52 height 9
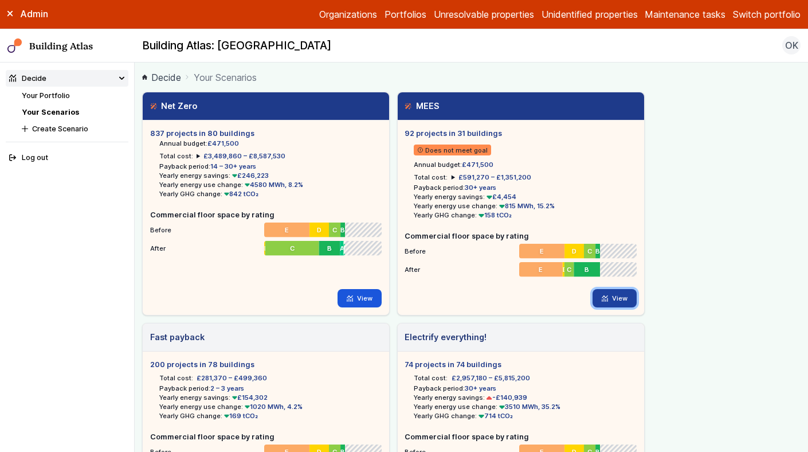
click at [613, 298] on link "View" at bounding box center [615, 298] width 44 height 18
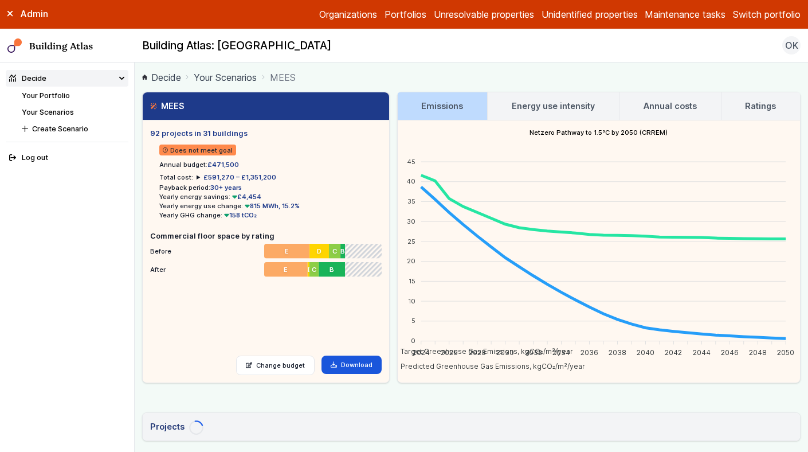
click at [543, 110] on h3 "Energy use intensity" at bounding box center [553, 106] width 83 height 13
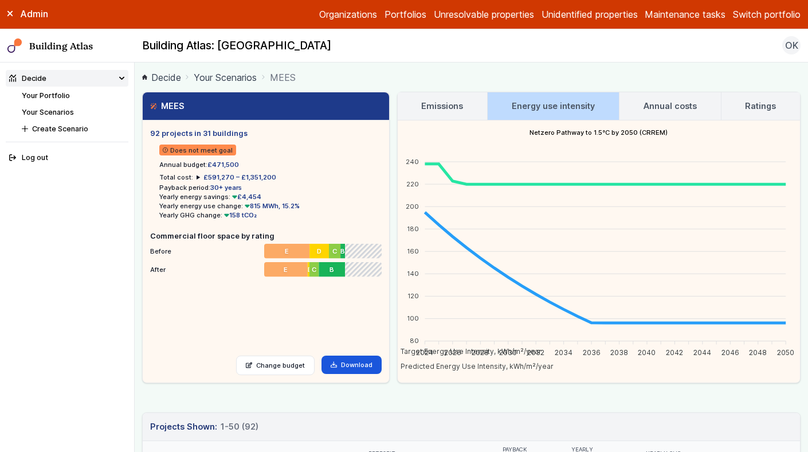
click at [229, 79] on link "Your Scenarios" at bounding box center [225, 77] width 63 height 14
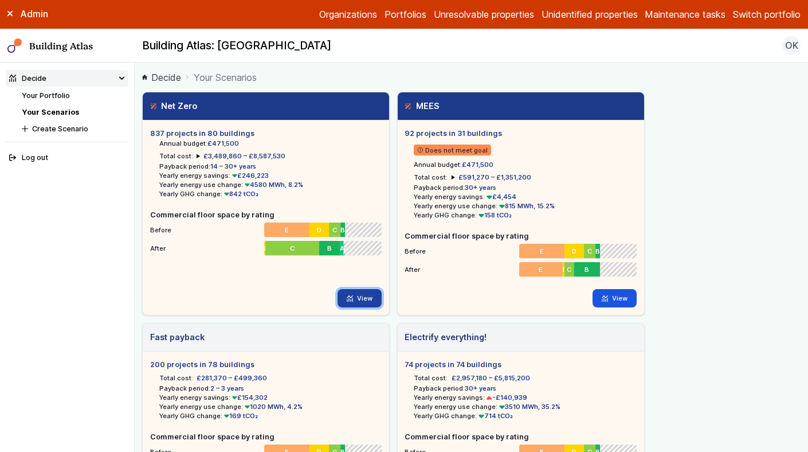
click at [367, 299] on link "View" at bounding box center [360, 298] width 44 height 18
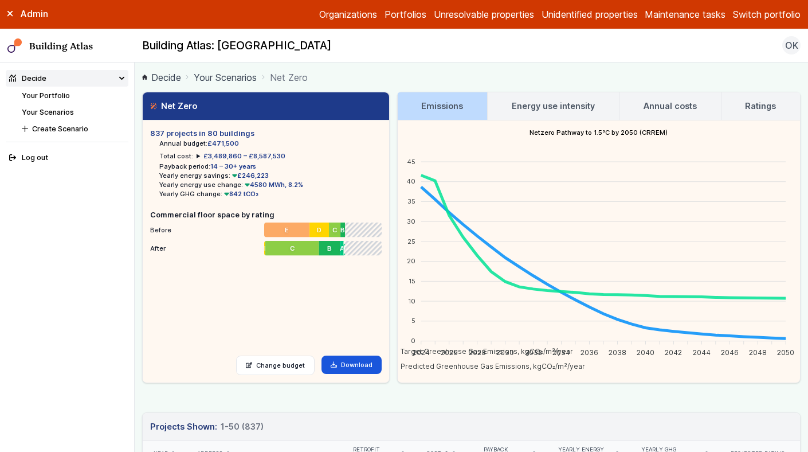
click at [538, 104] on h3 "Energy use intensity" at bounding box center [553, 106] width 83 height 13
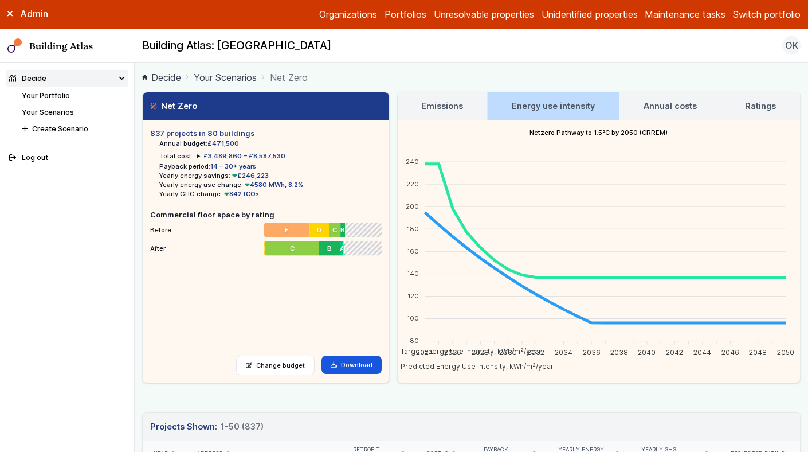
click at [437, 107] on h3 "Emissions" at bounding box center [442, 106] width 42 height 13
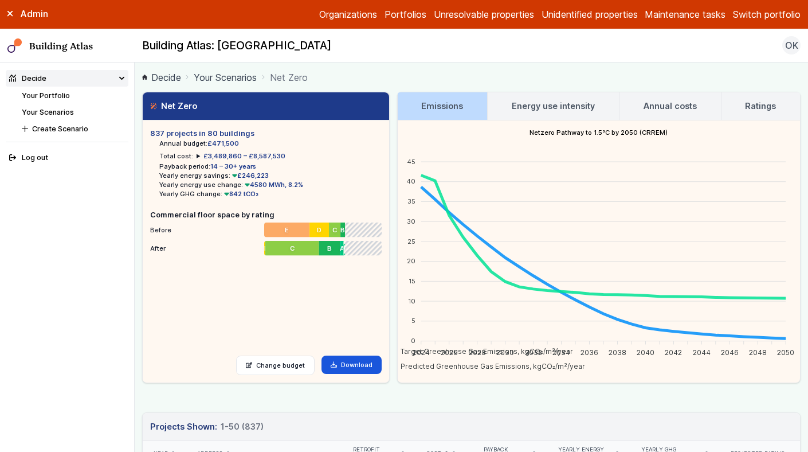
click at [532, 105] on h3 "Energy use intensity" at bounding box center [553, 106] width 83 height 13
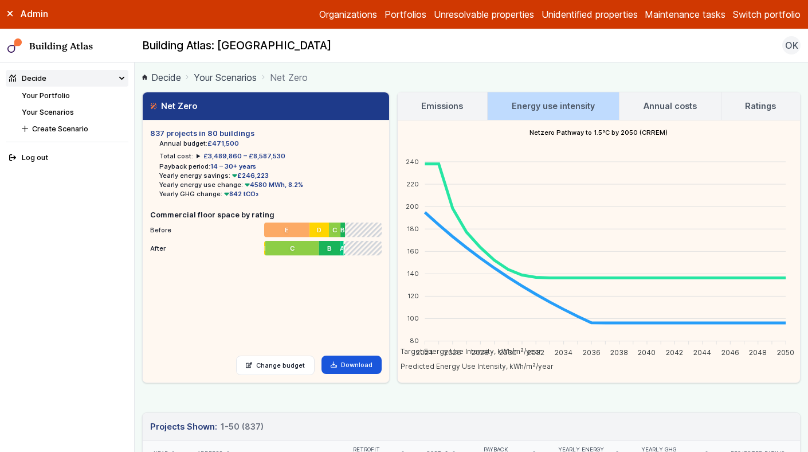
click at [428, 100] on h3 "Emissions" at bounding box center [442, 106] width 42 height 13
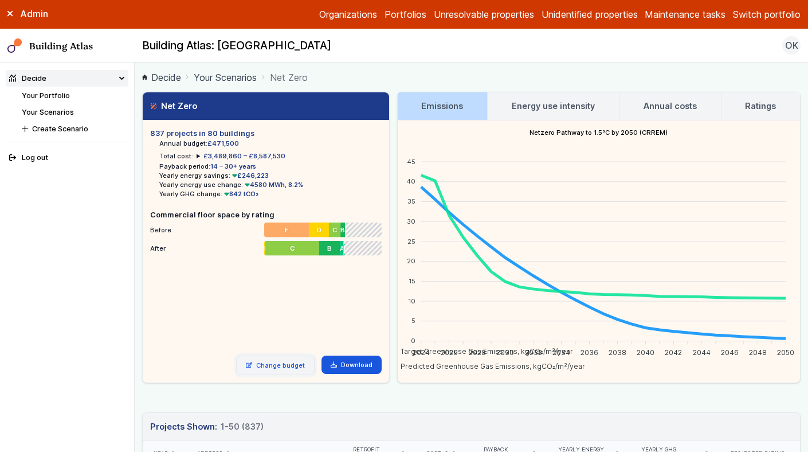
click at [295, 369] on link "Change budget" at bounding box center [275, 364] width 79 height 19
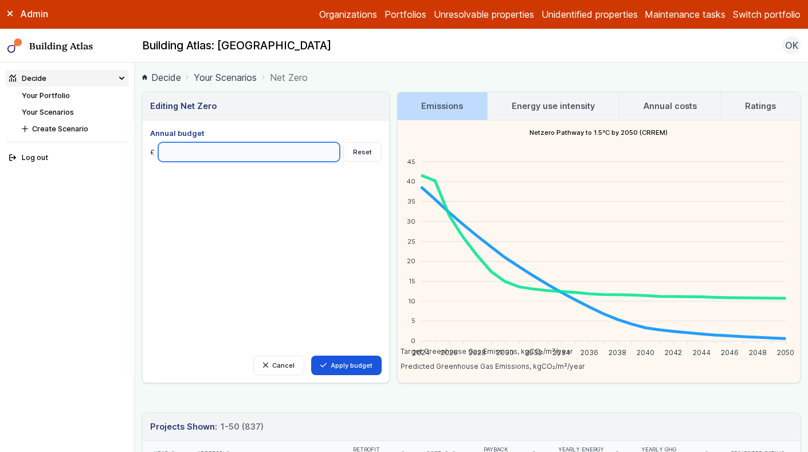
click at [237, 152] on input "Annual budget" at bounding box center [249, 151] width 182 height 19
type input "*******"
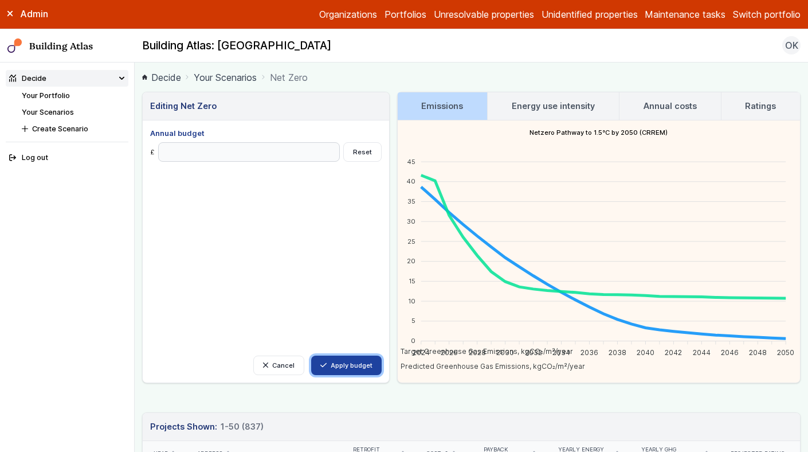
click at [348, 360] on button "Apply budget" at bounding box center [346, 364] width 70 height 19
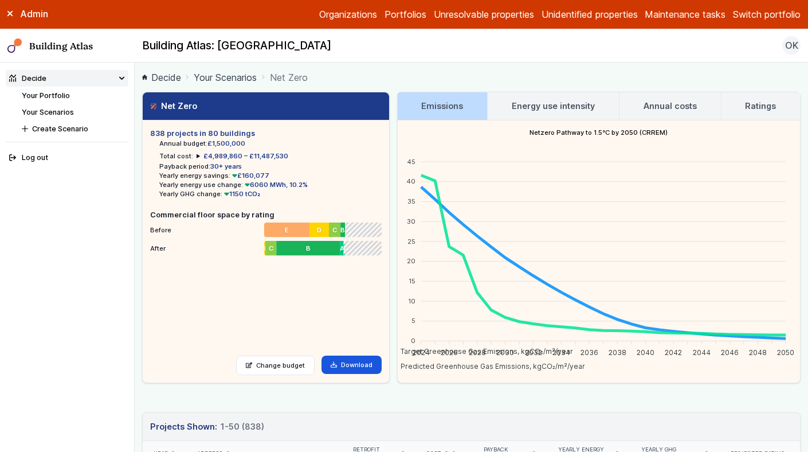
click at [549, 102] on h3 "Energy use intensity" at bounding box center [553, 106] width 83 height 13
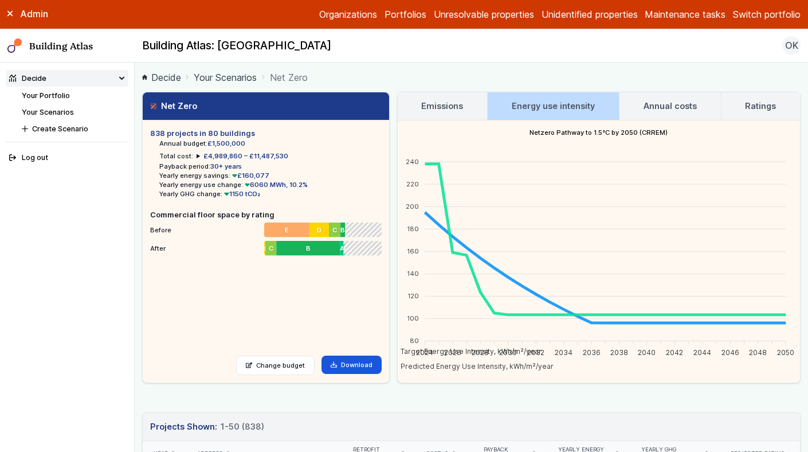
click at [430, 108] on h3 "Emissions" at bounding box center [442, 106] width 42 height 13
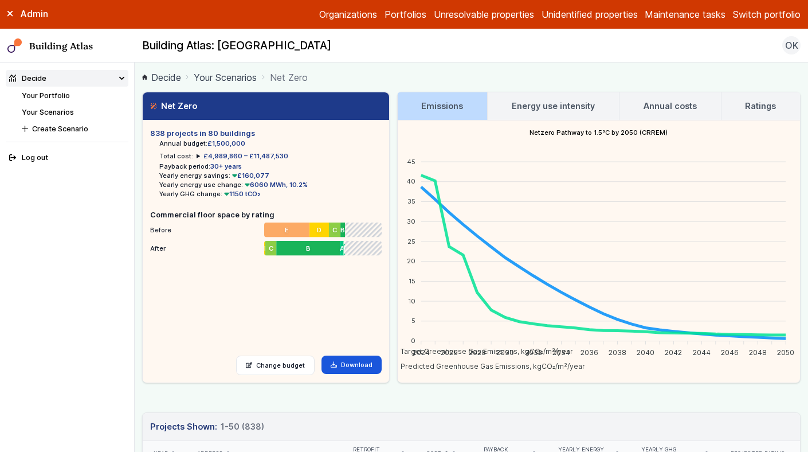
click at [760, 19] on button "Switch portfolio" at bounding box center [767, 14] width 68 height 14
click at [0, 0] on button "Connells" at bounding box center [0, 0] width 0 height 0
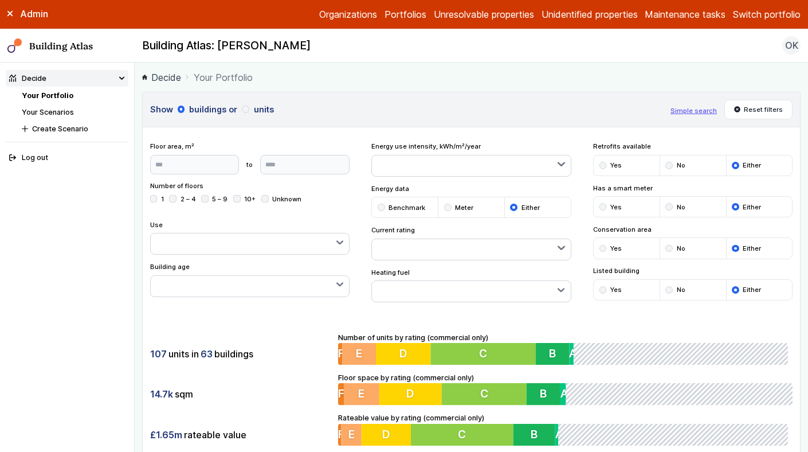
click at [767, 20] on button "Switch portfolio" at bounding box center [767, 14] width 68 height 14
click at [0, 0] on button "E.ON Schools [GEOGRAPHIC_DATA]" at bounding box center [0, 0] width 0 height 0
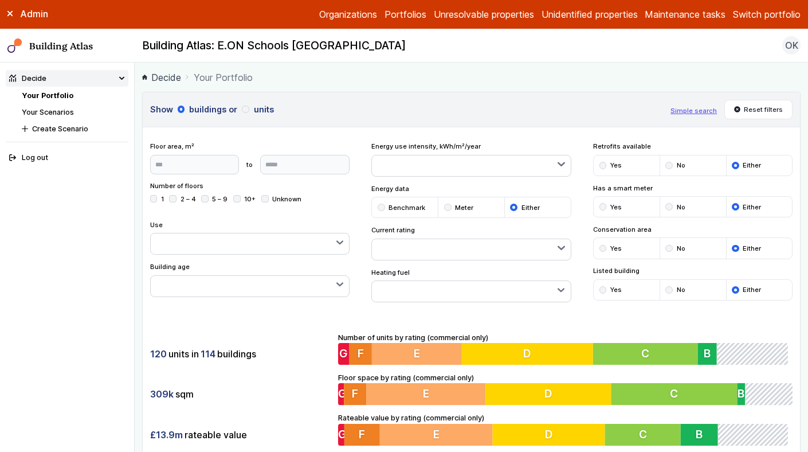
click at [62, 109] on link "Your Scenarios" at bounding box center [48, 112] width 52 height 9
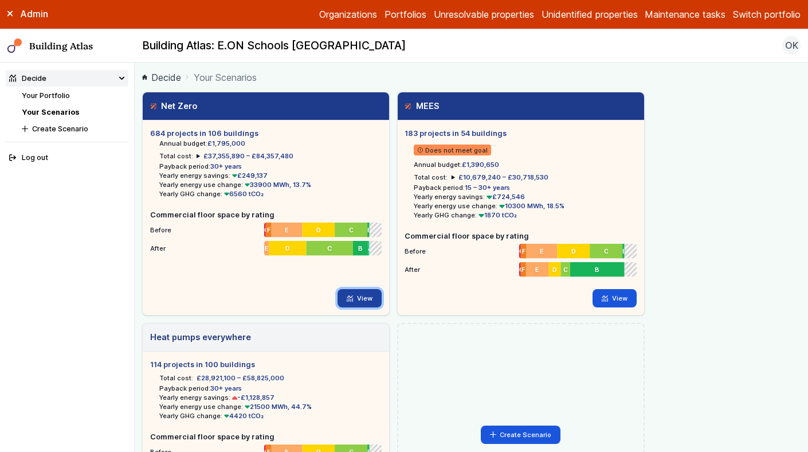
click at [358, 300] on link "View" at bounding box center [360, 298] width 44 height 18
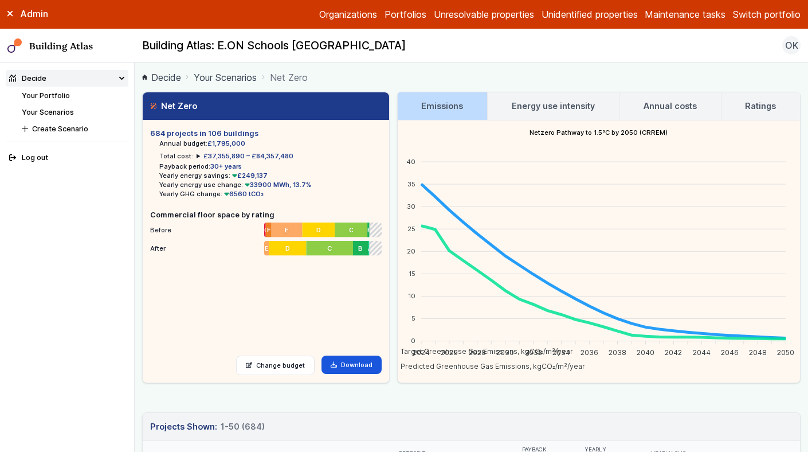
click at [544, 107] on h3 "Energy use intensity" at bounding box center [553, 106] width 83 height 13
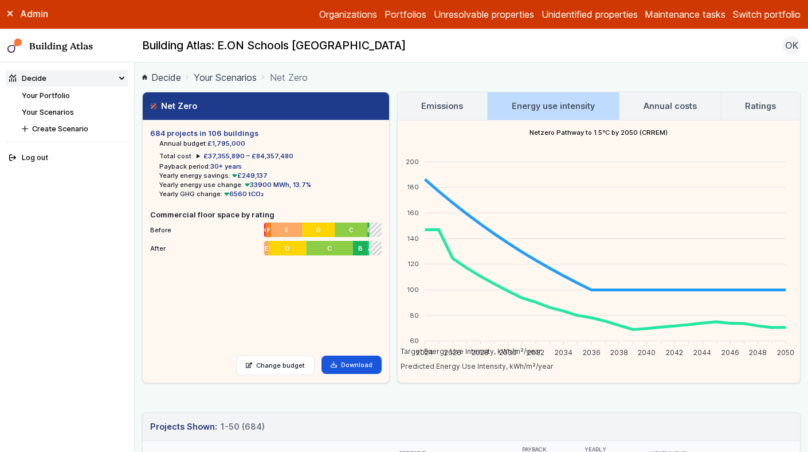
click at [769, 13] on button "Switch portfolio" at bounding box center [767, 14] width 68 height 14
click at [0, 0] on button "PwC - demo portfolio" at bounding box center [0, 0] width 0 height 0
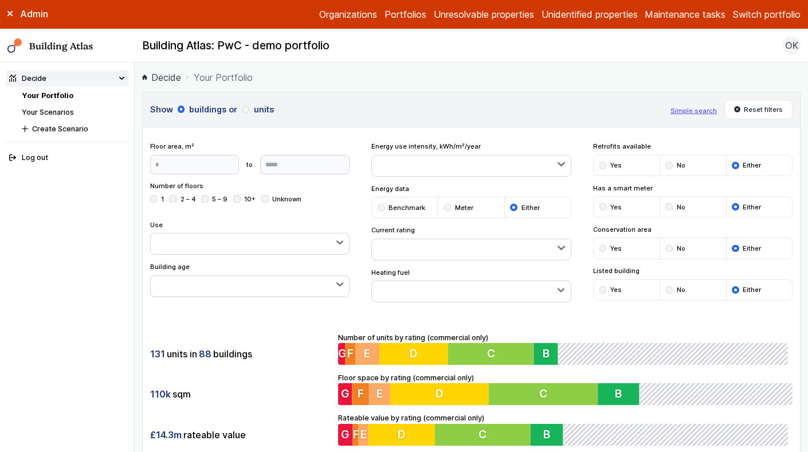
click at [64, 112] on link "Your Scenarios" at bounding box center [48, 112] width 52 height 9
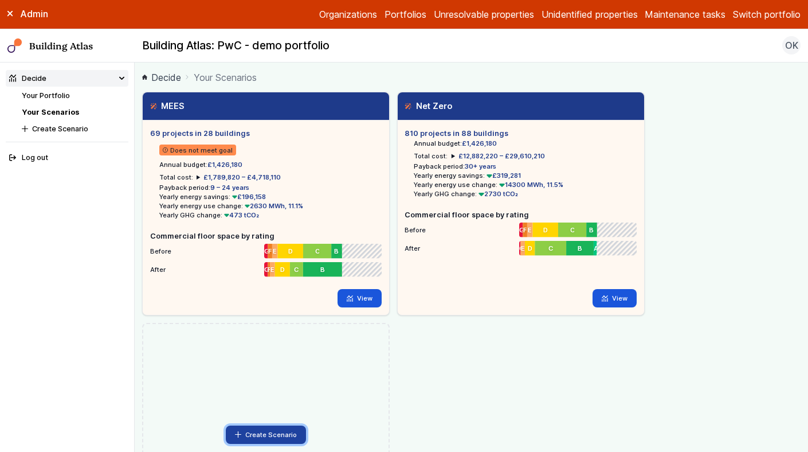
click at [250, 439] on button "Create Scenario" at bounding box center [266, 434] width 80 height 18
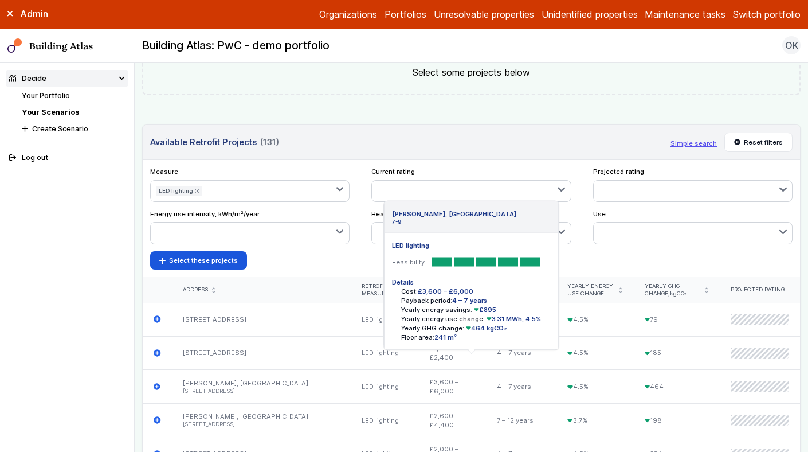
scroll to position [385, 0]
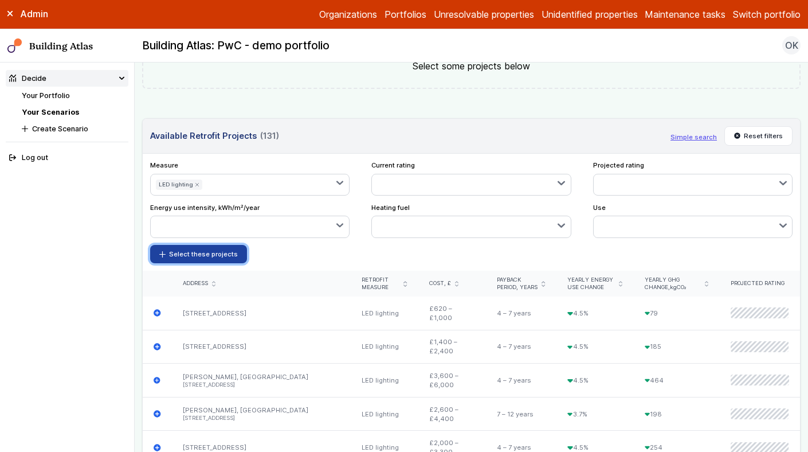
click at [210, 254] on button "Select these projects" at bounding box center [198, 254] width 97 height 18
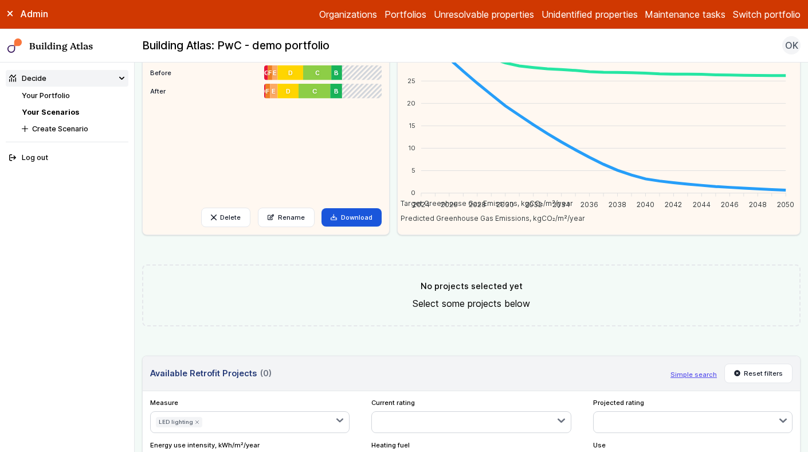
scroll to position [0, 0]
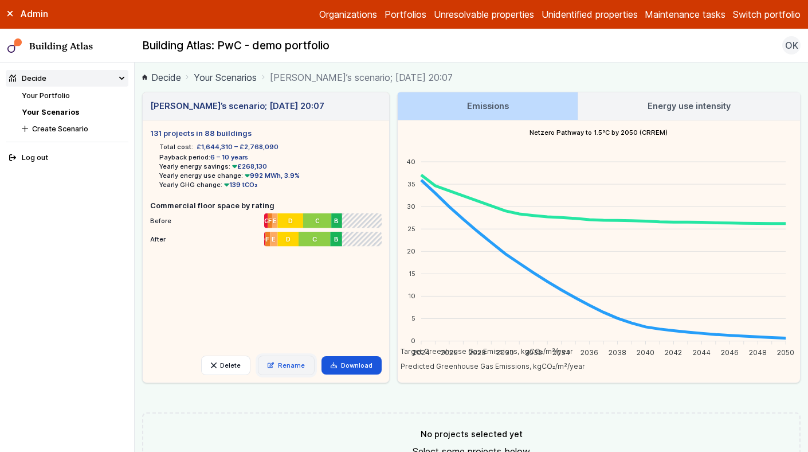
click at [277, 365] on link "Rename" at bounding box center [286, 364] width 57 height 19
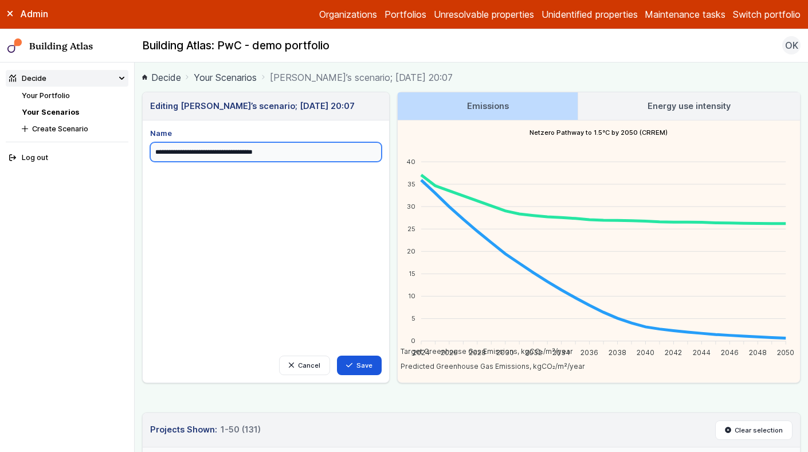
click at [233, 148] on input "**********" at bounding box center [266, 151] width 232 height 19
click at [251, 160] on input "******" at bounding box center [266, 151] width 232 height 19
type input "**********"
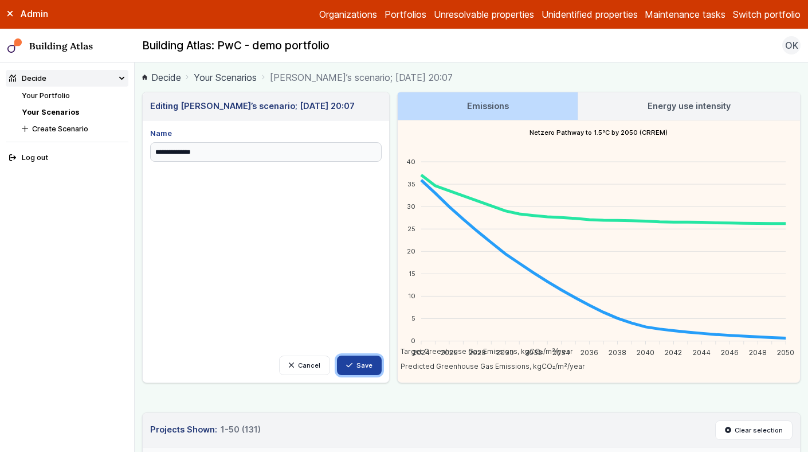
click at [355, 359] on button "Save" at bounding box center [359, 364] width 45 height 19
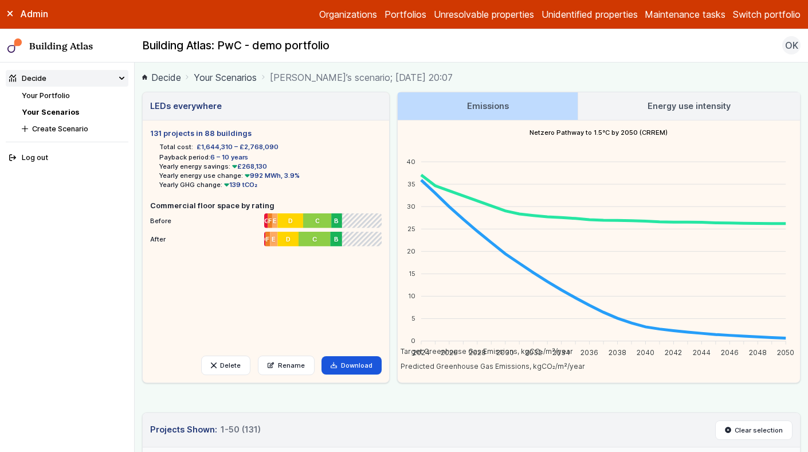
click at [56, 111] on link "Your Scenarios" at bounding box center [50, 112] width 57 height 9
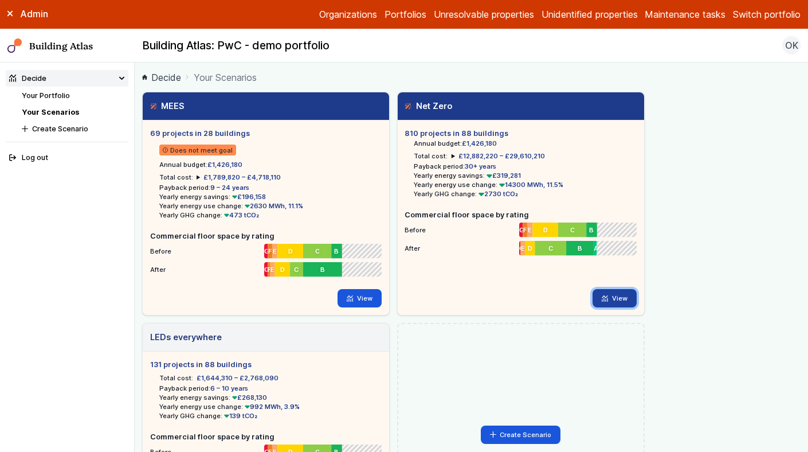
click at [606, 296] on icon at bounding box center [605, 298] width 6 height 6
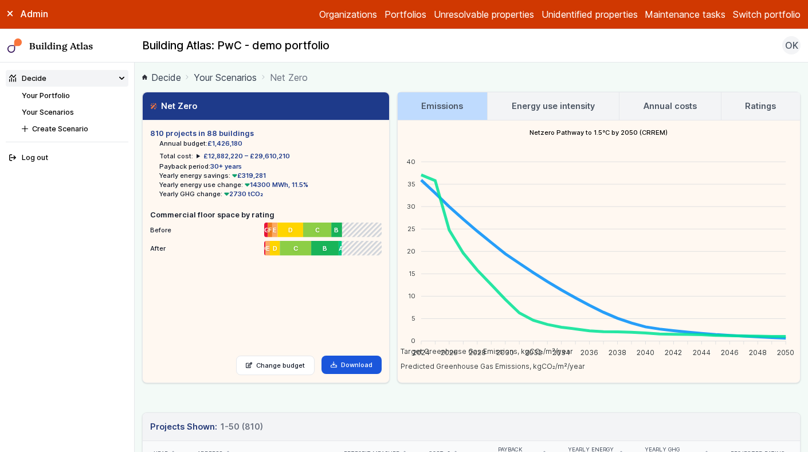
click at [471, 109] on link "Emissions" at bounding box center [443, 106] width 90 height 28
click at [532, 104] on h3 "Energy use intensity" at bounding box center [553, 106] width 83 height 13
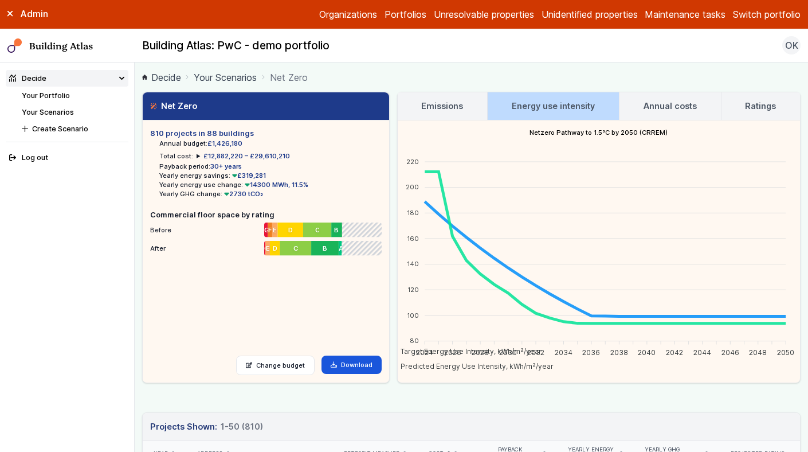
click at [769, 18] on button "Switch portfolio" at bounding box center [767, 14] width 68 height 14
click at [0, 0] on button "Pathfinder Schools" at bounding box center [0, 0] width 0 height 0
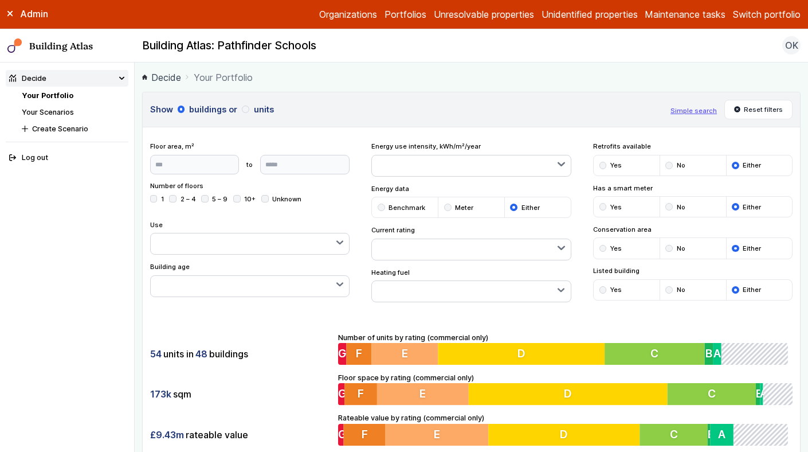
click at [54, 108] on link "Your Scenarios" at bounding box center [48, 112] width 52 height 9
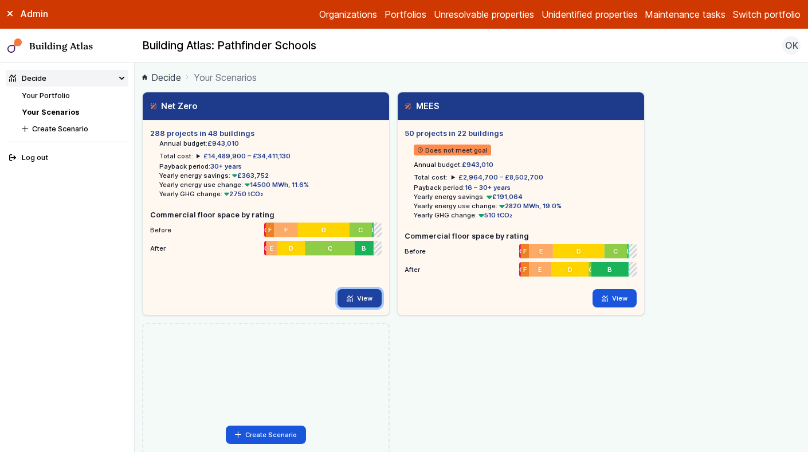
click at [354, 299] on link "View" at bounding box center [360, 298] width 44 height 18
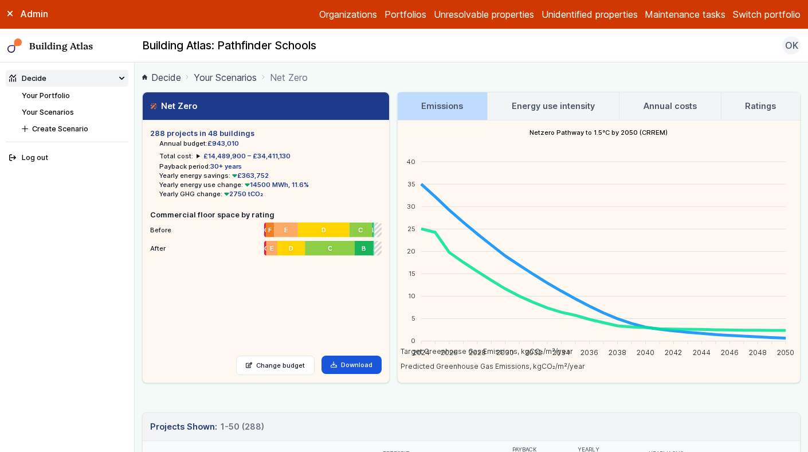
click at [775, 18] on button "Switch portfolio" at bounding box center [767, 14] width 68 height 14
click at [0, 0] on button "Assura" at bounding box center [0, 0] width 0 height 0
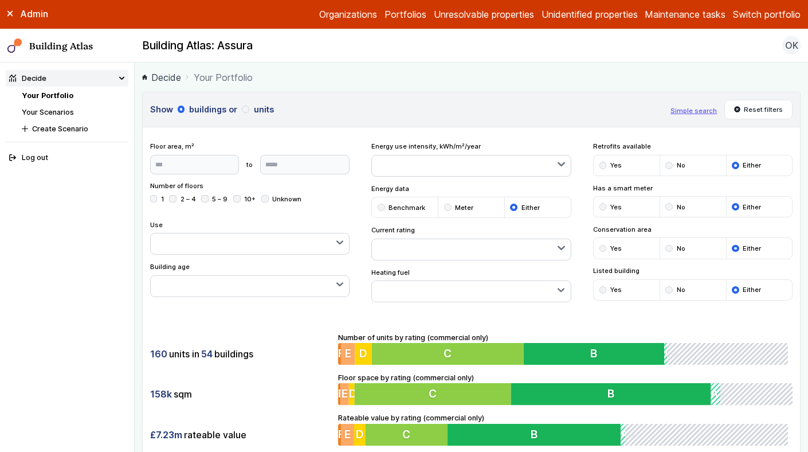
click at [61, 112] on link "Your Scenarios" at bounding box center [48, 112] width 52 height 9
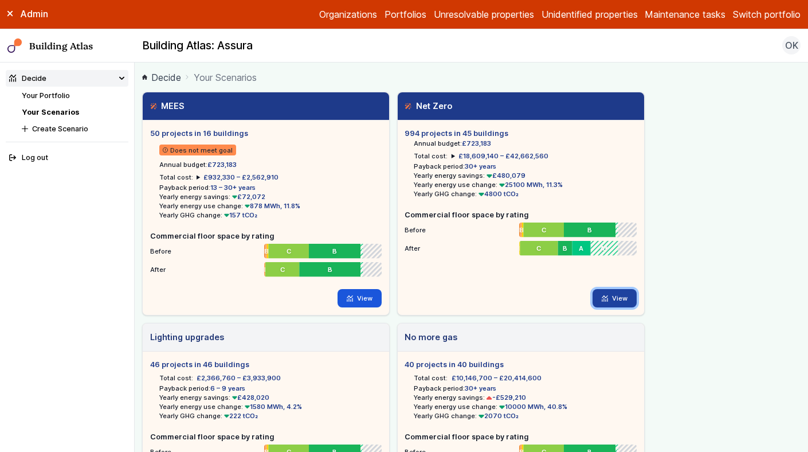
click at [612, 295] on link "View" at bounding box center [615, 298] width 44 height 18
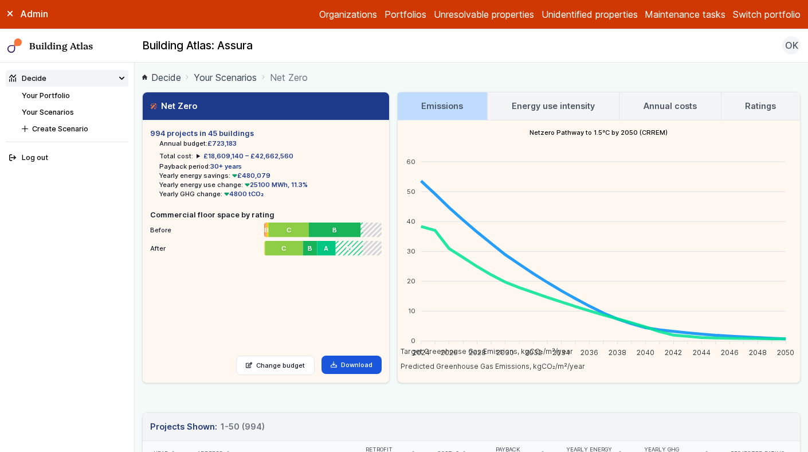
click at [527, 115] on link "Energy use intensity" at bounding box center [553, 106] width 131 height 28
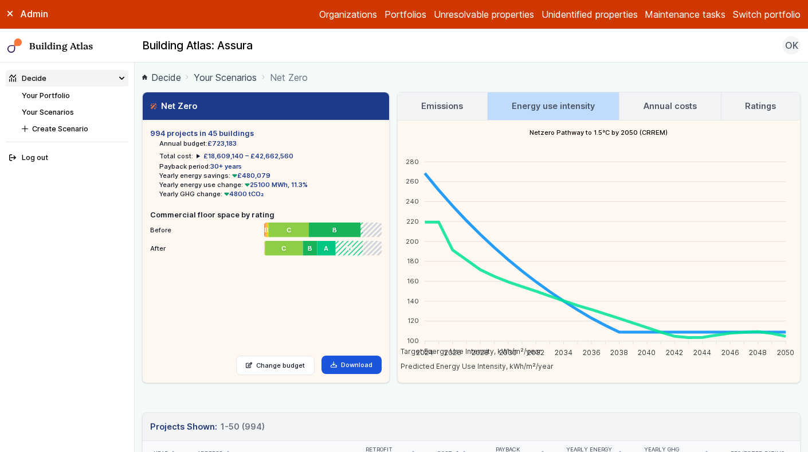
click at [762, 18] on button "Switch portfolio" at bounding box center [767, 14] width 68 height 14
click at [0, 0] on button "[GEOGRAPHIC_DATA]" at bounding box center [0, 0] width 0 height 0
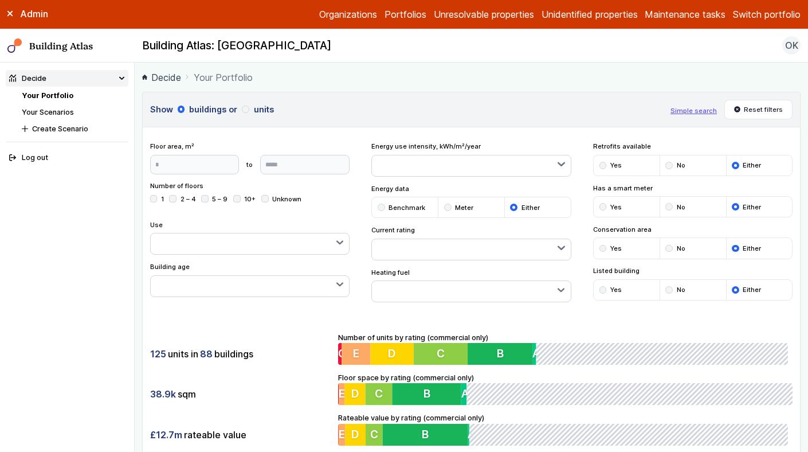
click at [45, 109] on link "Your Scenarios" at bounding box center [48, 112] width 52 height 9
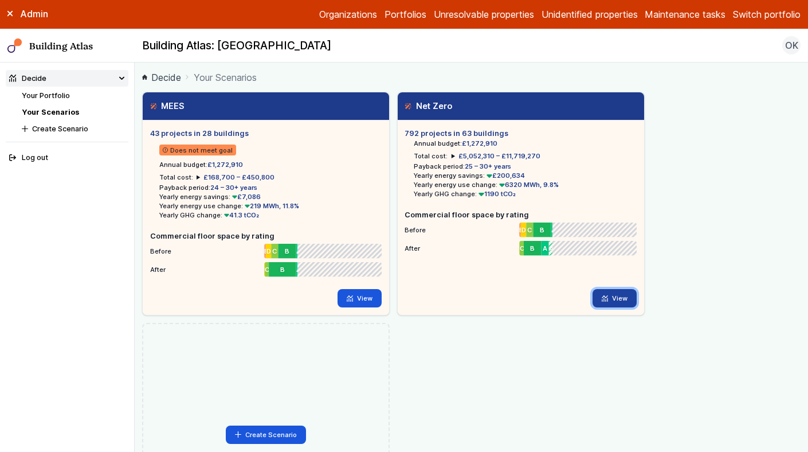
click at [620, 295] on link "View" at bounding box center [615, 298] width 44 height 18
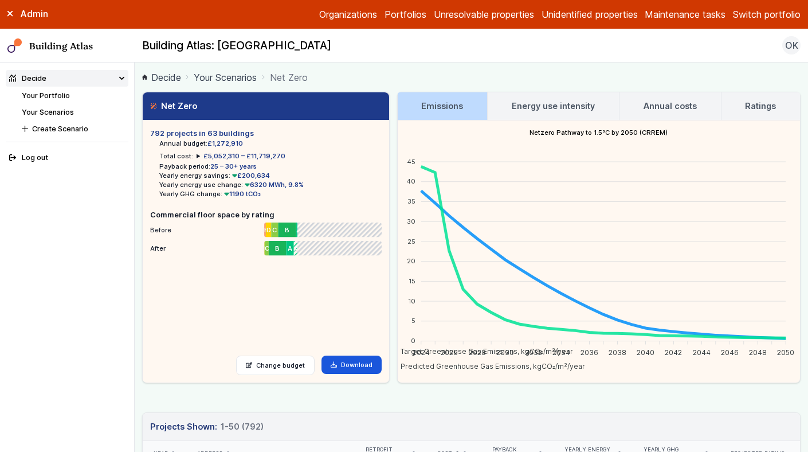
click at [771, 19] on button "Switch portfolio" at bounding box center [767, 14] width 68 height 14
click at [0, 0] on button "PfP" at bounding box center [0, 0] width 0 height 0
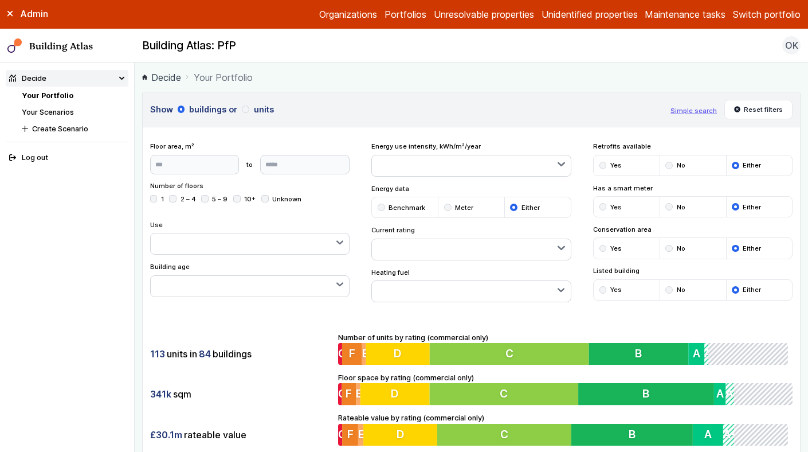
click at [59, 112] on link "Your Scenarios" at bounding box center [48, 112] width 52 height 9
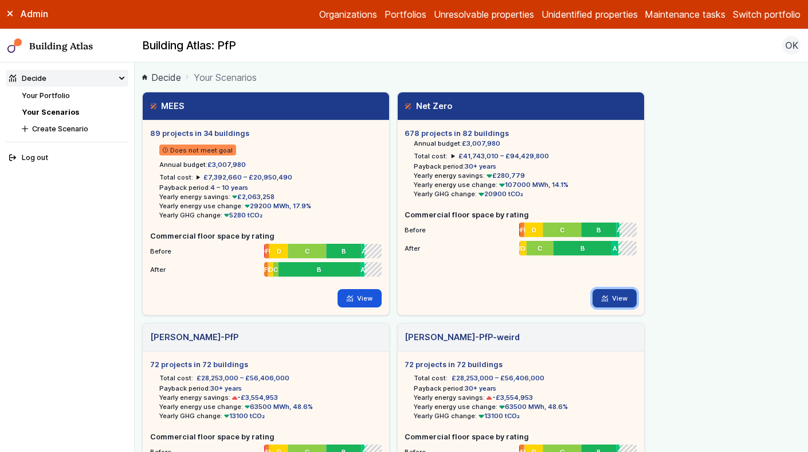
click at [610, 295] on link "View" at bounding box center [615, 298] width 44 height 18
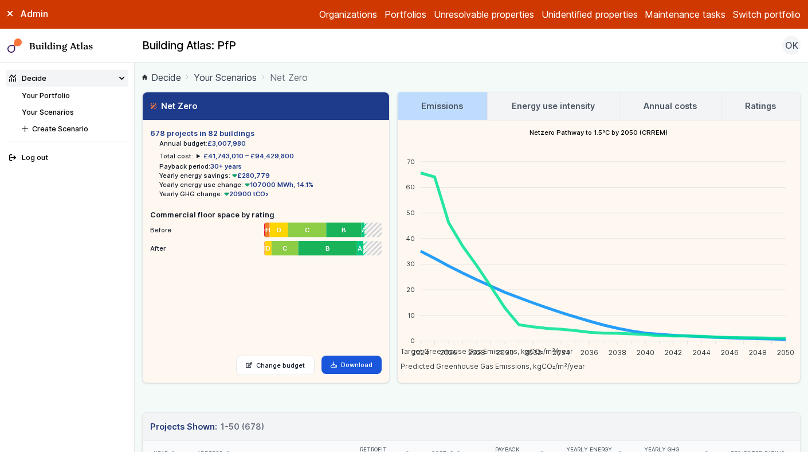
click at [550, 115] on link "Energy use intensity" at bounding box center [553, 106] width 131 height 28
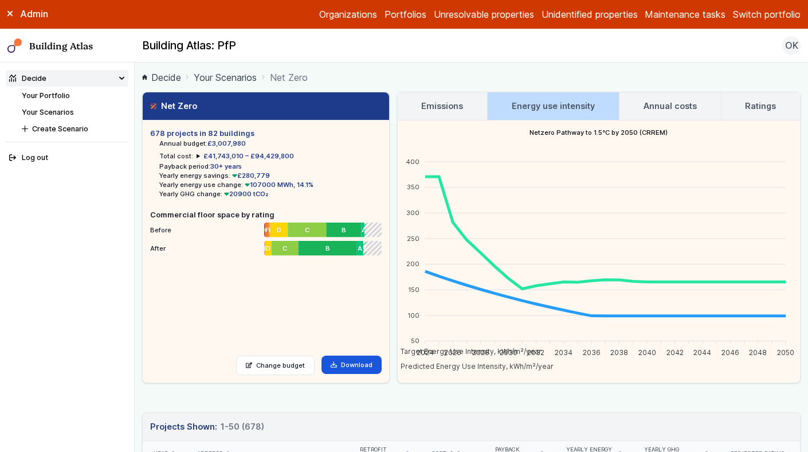
click at [440, 108] on h3 "Emissions" at bounding box center [442, 106] width 42 height 13
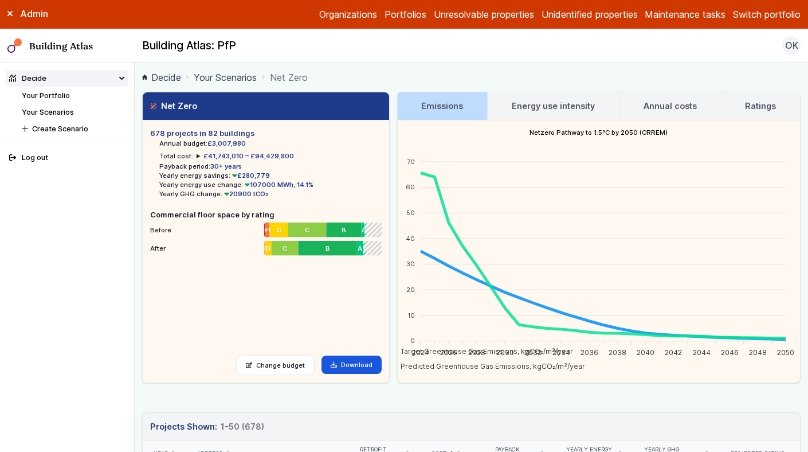
click at [510, 107] on link "Energy use intensity" at bounding box center [553, 106] width 131 height 28
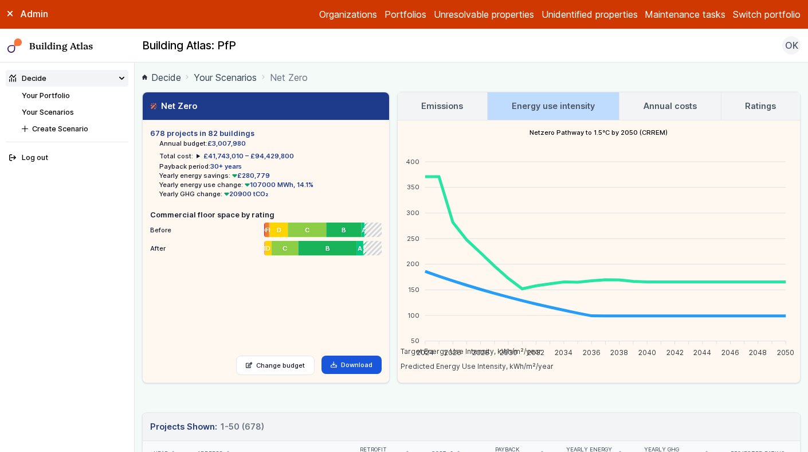
click at [773, 13] on button "Switch portfolio" at bounding box center [767, 14] width 68 height 14
click at [0, 0] on button "Pollen" at bounding box center [0, 0] width 0 height 0
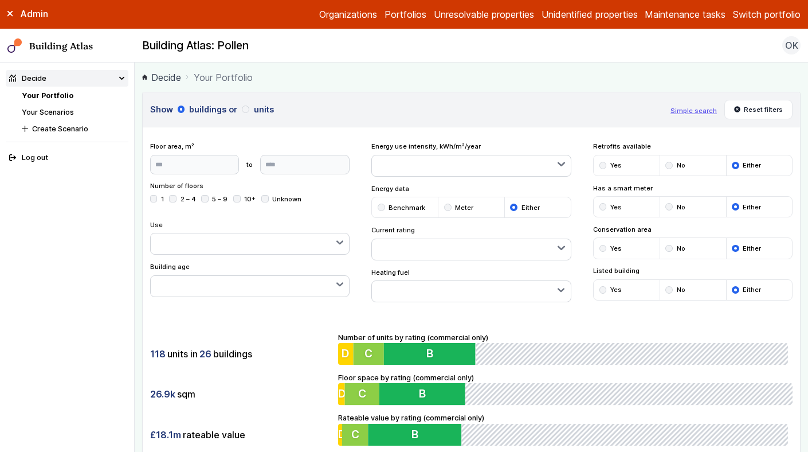
click at [49, 112] on link "Your Scenarios" at bounding box center [48, 112] width 52 height 9
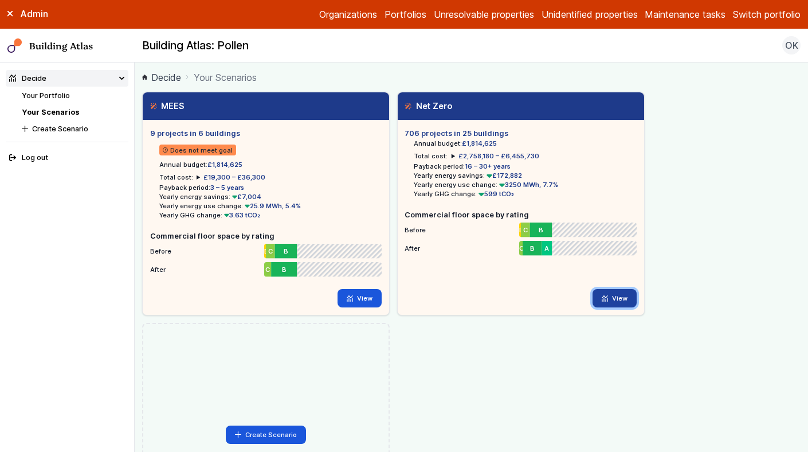
click at [624, 301] on link "View" at bounding box center [615, 298] width 44 height 18
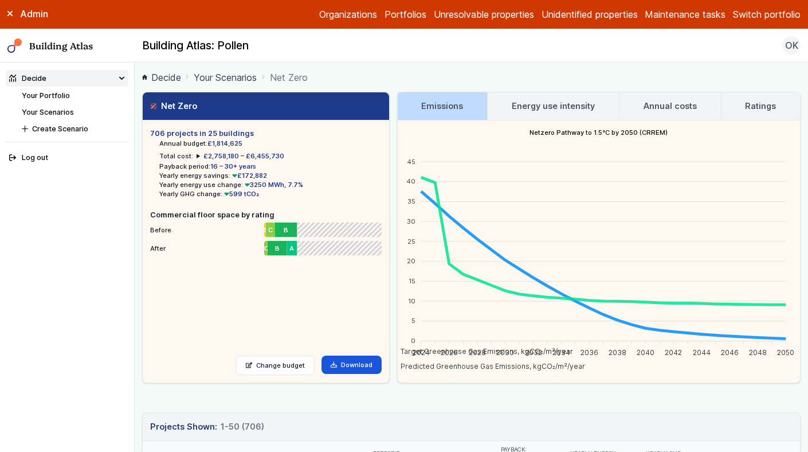
click at [531, 103] on h3 "Energy use intensity" at bounding box center [553, 106] width 83 height 13
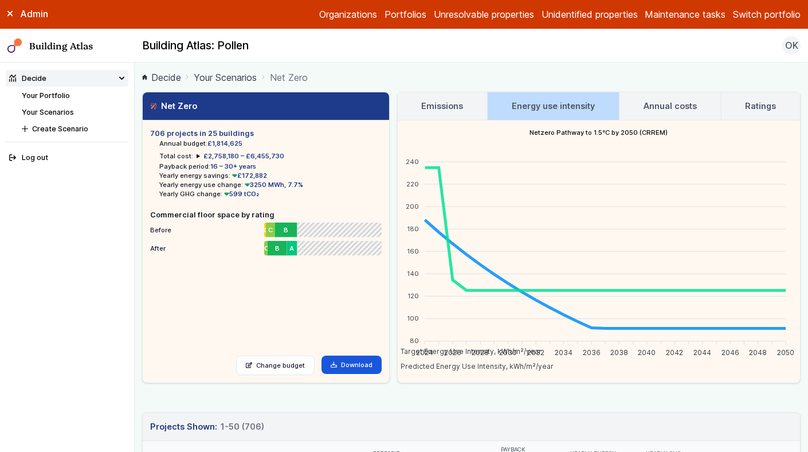
click at [777, 18] on button "Switch portfolio" at bounding box center [767, 14] width 68 height 14
click at [0, 0] on button "Demo portfolio" at bounding box center [0, 0] width 0 height 0
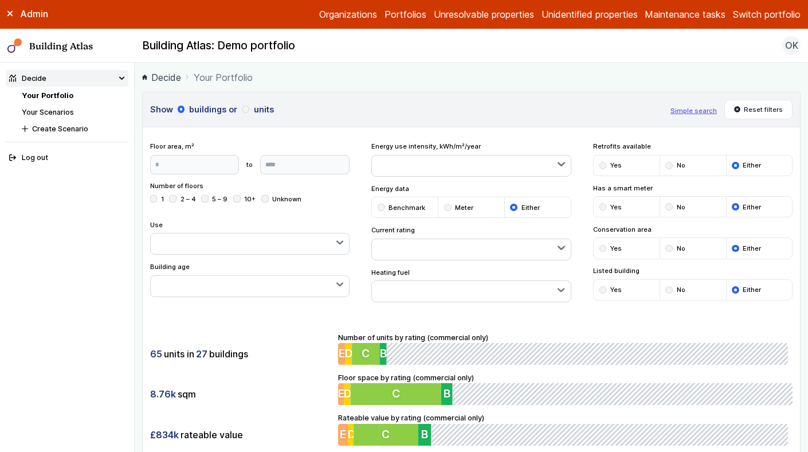
click at [49, 113] on link "Your Scenarios" at bounding box center [48, 112] width 52 height 9
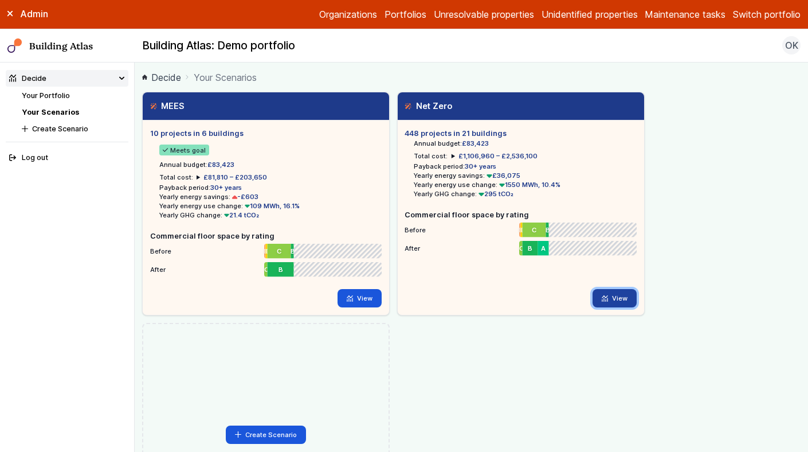
click at [620, 305] on link "View" at bounding box center [615, 298] width 44 height 18
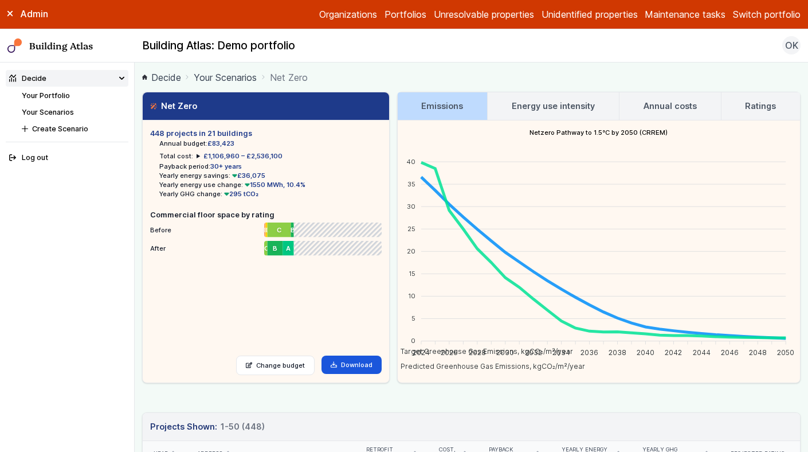
click at [544, 105] on h3 "Energy use intensity" at bounding box center [553, 106] width 83 height 13
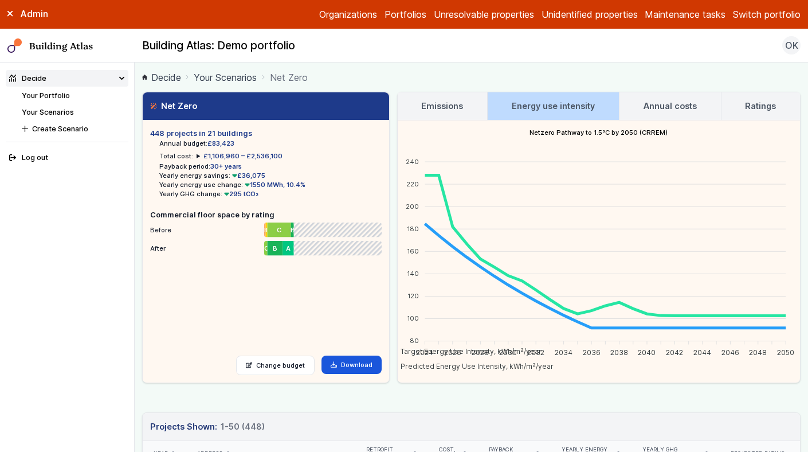
click at [781, 18] on button "Switch portfolio" at bounding box center [767, 14] width 68 height 14
click at [0, 0] on button "Bellrock-Test" at bounding box center [0, 0] width 0 height 0
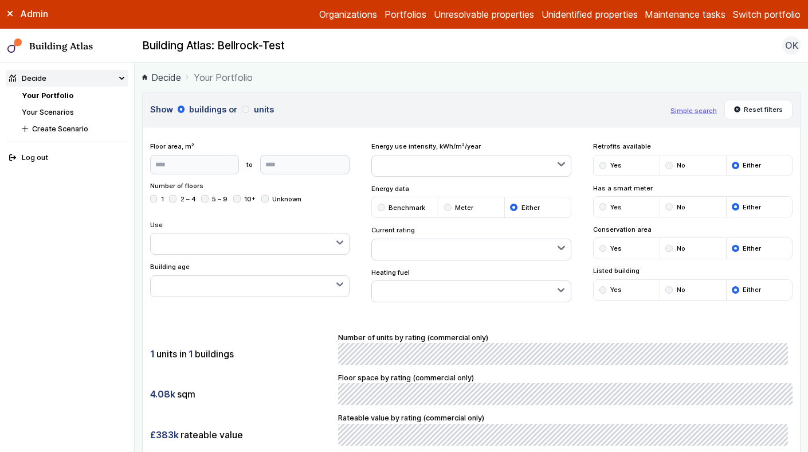
click at [764, 16] on button "Switch portfolio" at bounding box center [767, 14] width 68 height 14
click at [0, 0] on button "Connells" at bounding box center [0, 0] width 0 height 0
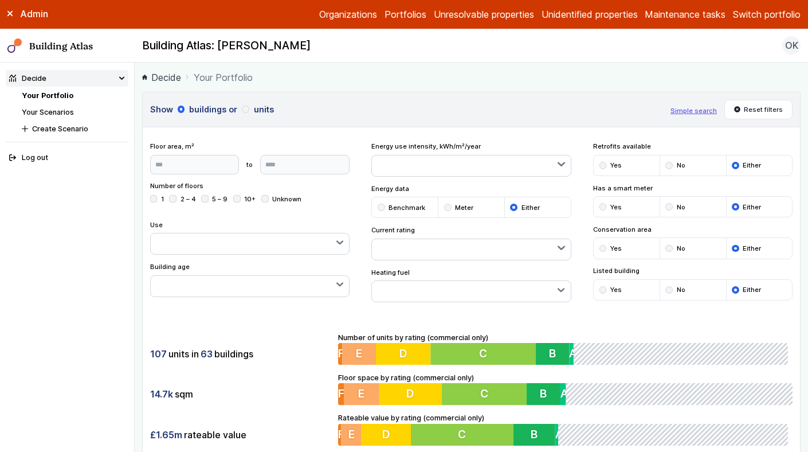
click at [64, 111] on link "Your Scenarios" at bounding box center [48, 112] width 52 height 9
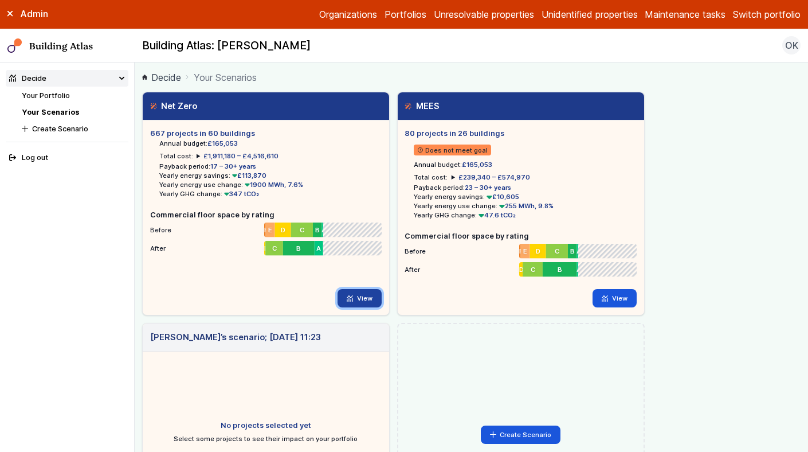
click at [365, 294] on link "View" at bounding box center [360, 298] width 44 height 18
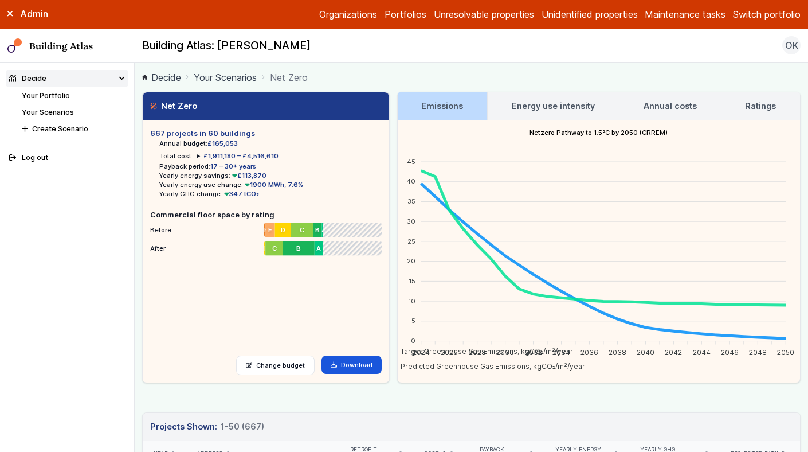
click at [541, 105] on h3 "Energy use intensity" at bounding box center [553, 106] width 83 height 13
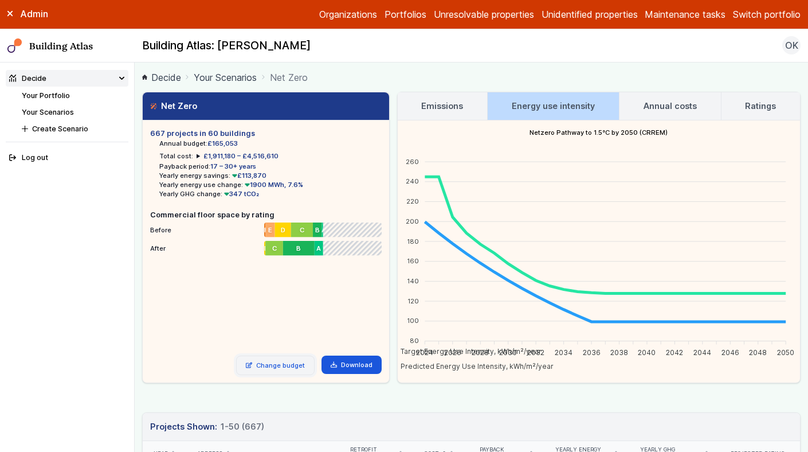
click at [291, 366] on link "Change budget" at bounding box center [275, 364] width 79 height 19
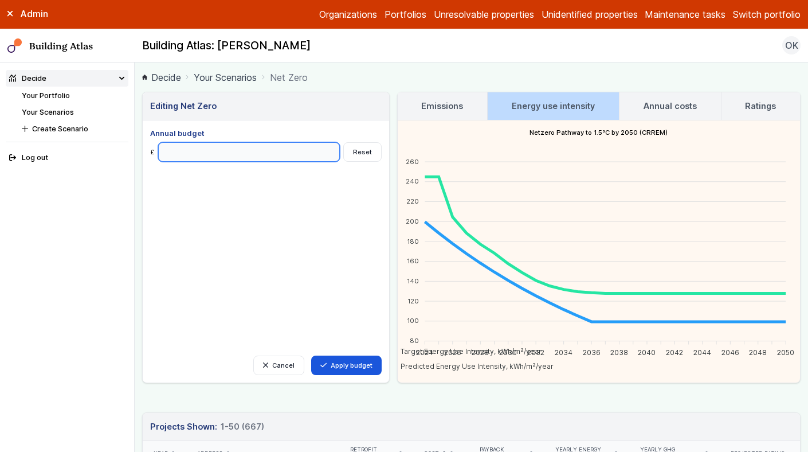
click at [220, 148] on input "Annual budget" at bounding box center [249, 151] width 182 height 19
click at [352, 150] on button "Reset" at bounding box center [362, 151] width 38 height 19
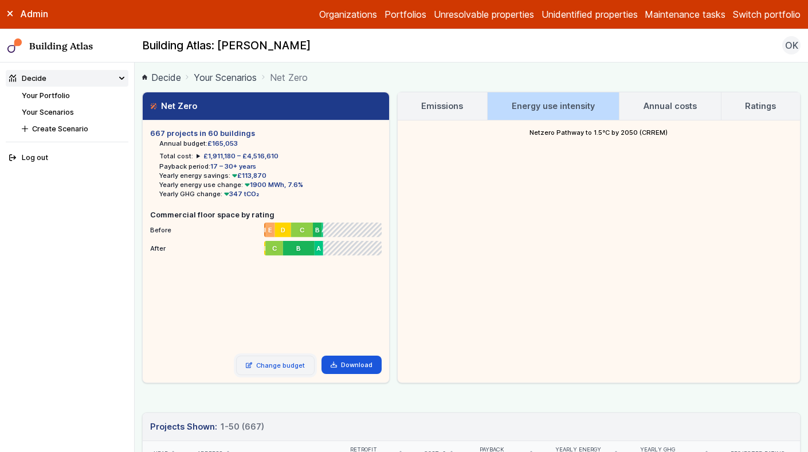
click at [297, 363] on link "Change budget" at bounding box center [275, 364] width 79 height 19
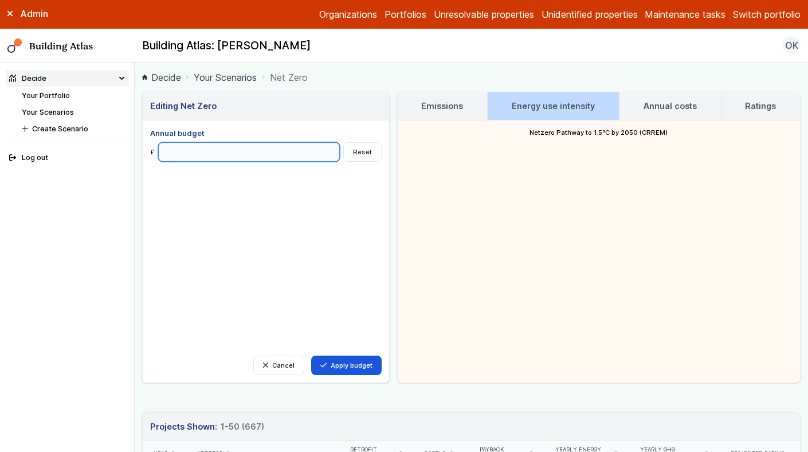
click at [258, 158] on input "Annual budget" at bounding box center [249, 151] width 182 height 19
type input "******"
click at [311, 355] on button "Apply budget" at bounding box center [346, 364] width 70 height 19
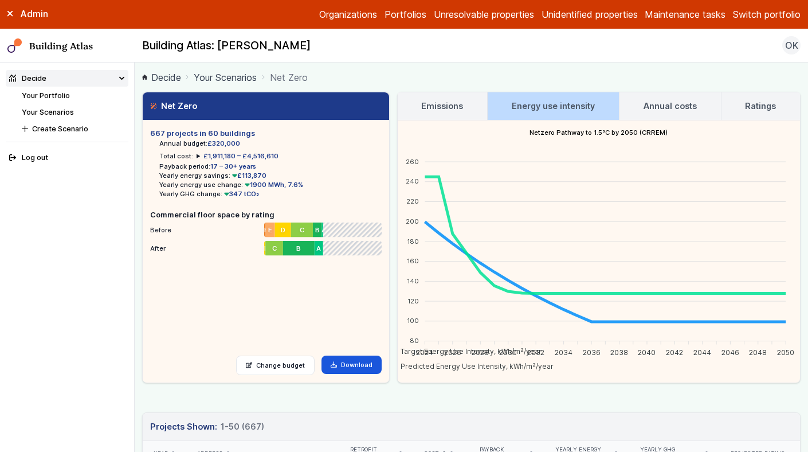
click at [753, 17] on button "Switch portfolio" at bounding box center [767, 14] width 68 height 14
click at [0, 0] on button "Demo portfolio" at bounding box center [0, 0] width 0 height 0
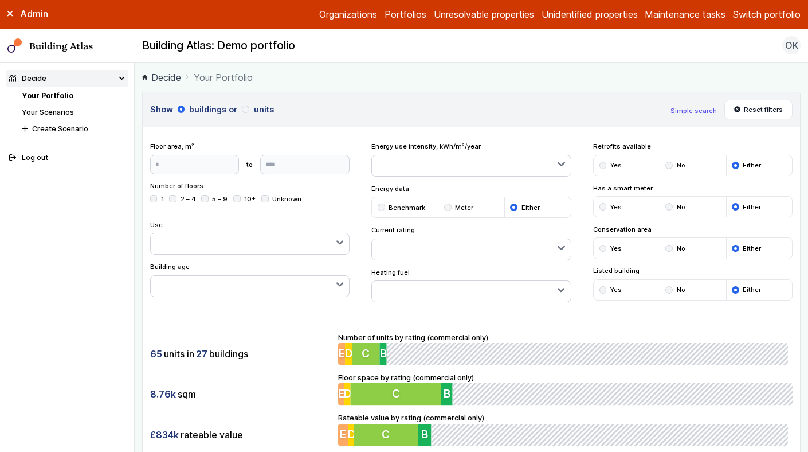
click at [65, 113] on link "Your Scenarios" at bounding box center [48, 112] width 52 height 9
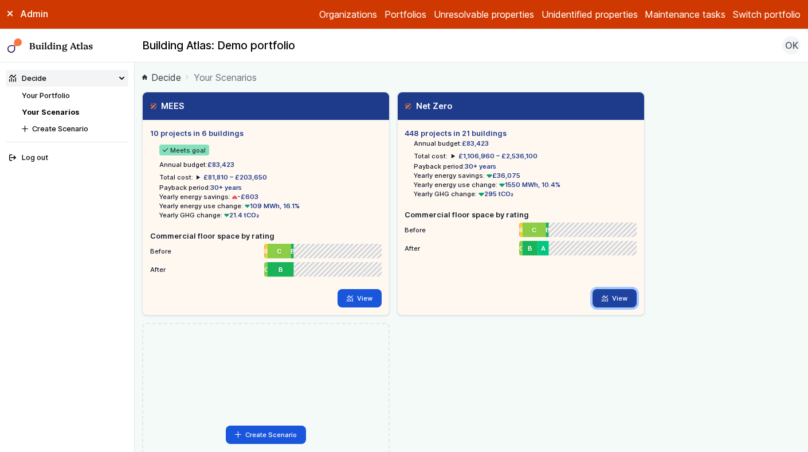
click at [614, 290] on link "View" at bounding box center [615, 298] width 44 height 18
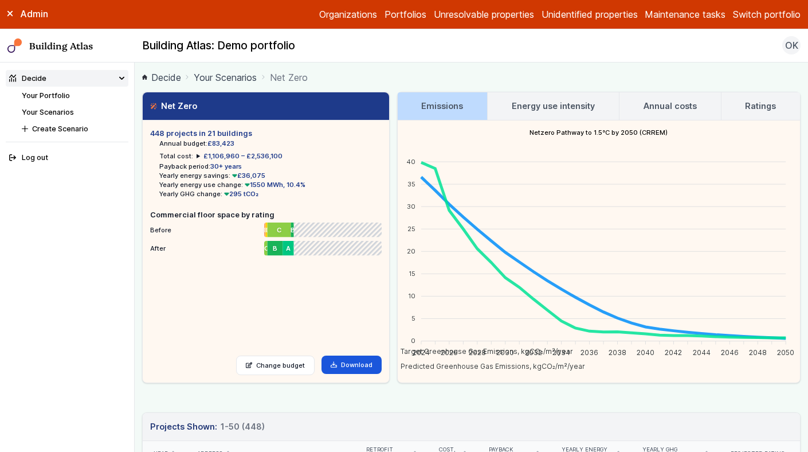
click at [569, 104] on h3 "Energy use intensity" at bounding box center [553, 106] width 83 height 13
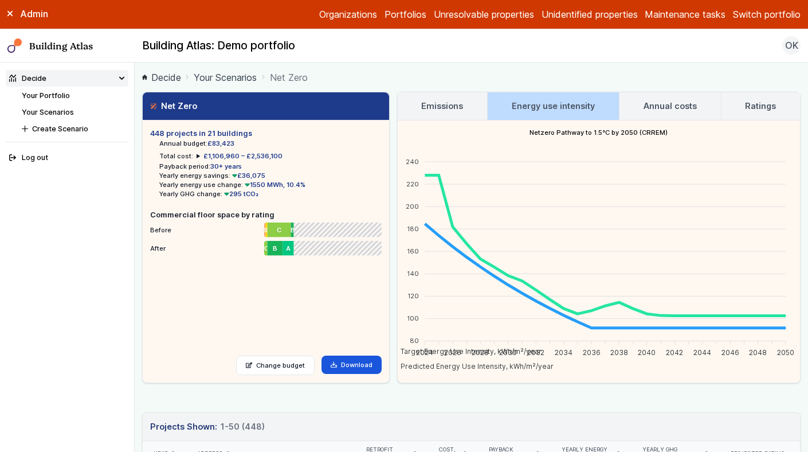
click at [443, 109] on h3 "Emissions" at bounding box center [442, 106] width 42 height 13
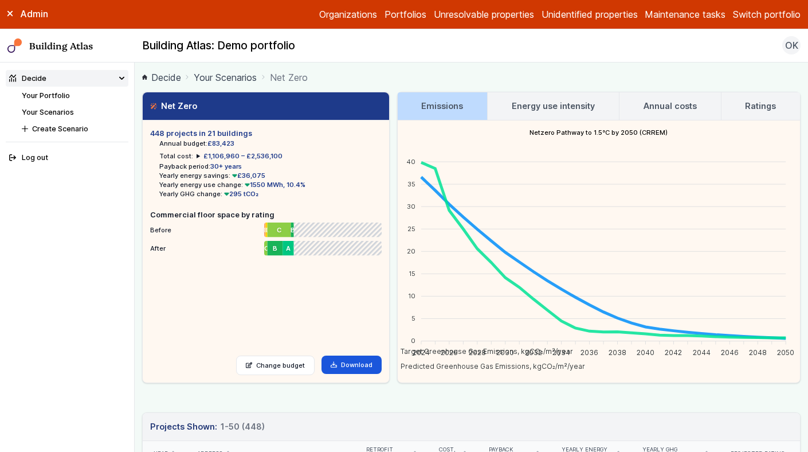
click at [519, 97] on link "Energy use intensity" at bounding box center [553, 106] width 131 height 28
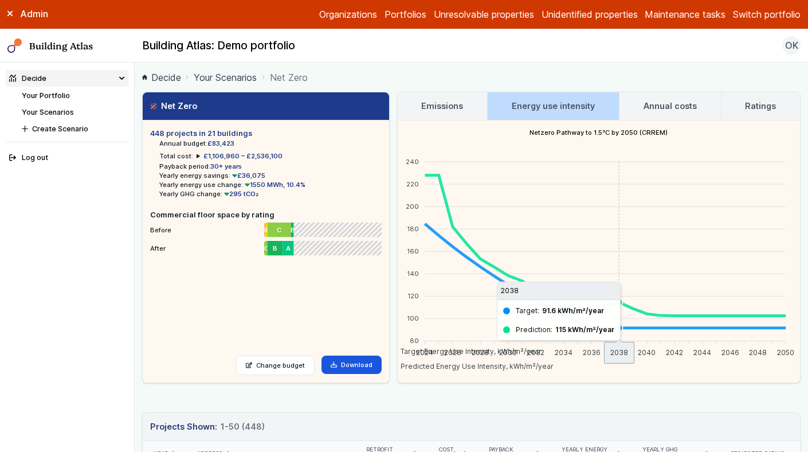
click at [620, 303] on foreignobject "Target Energy Use Intensity, kWh/m²/year Predicted Energy Use Intensity, kWh/m²…" at bounding box center [599, 258] width 403 height 229
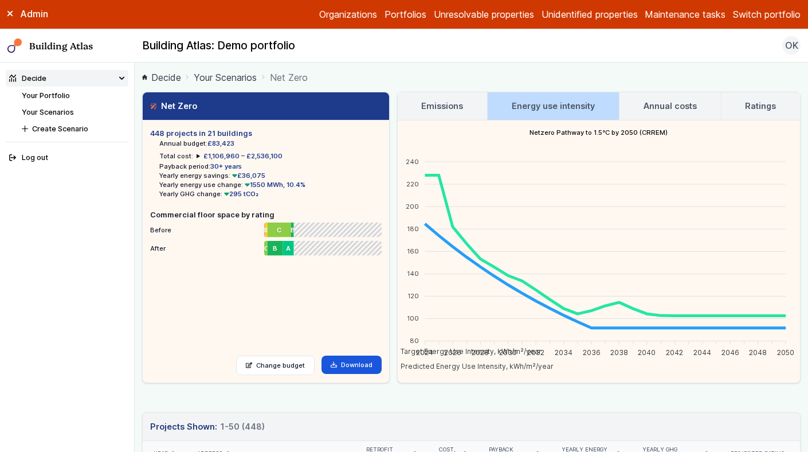
click at [197, 155] on summary "£1,106,960 – £2,536,100" at bounding box center [240, 155] width 86 height 9
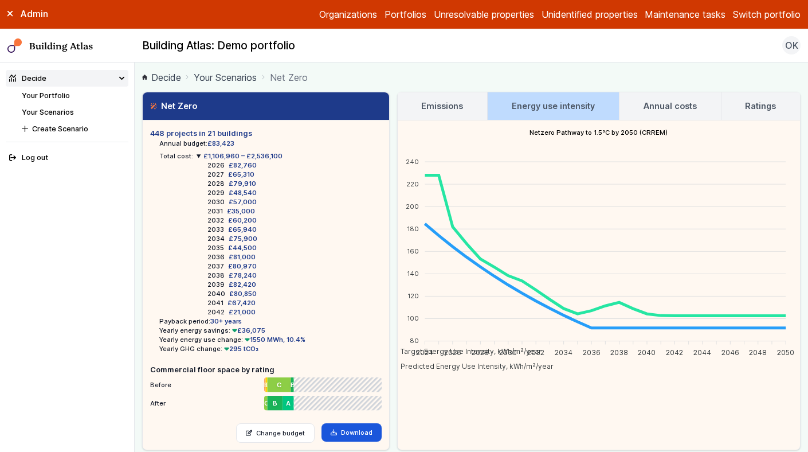
click at [501, 398] on div "Emissions Energy use intensity Annual costs Ratings Netzero Pathway to 1.5°C by…" at bounding box center [599, 271] width 404 height 358
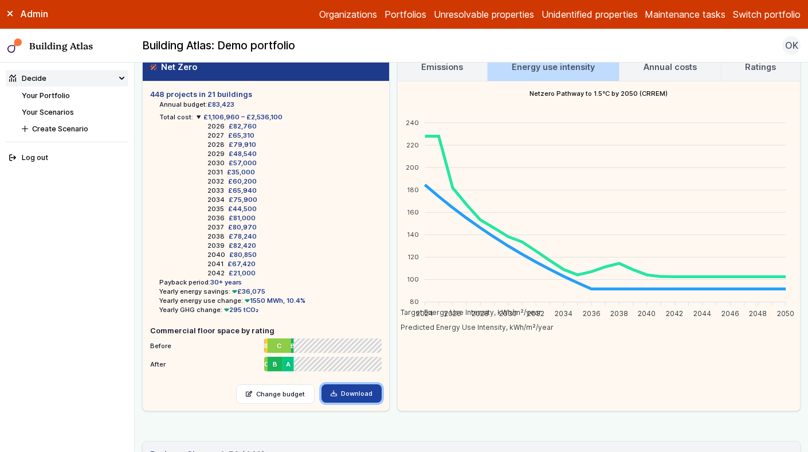
click at [346, 393] on link "Download" at bounding box center [352, 393] width 60 height 18
